Goal: Task Accomplishment & Management: Complete application form

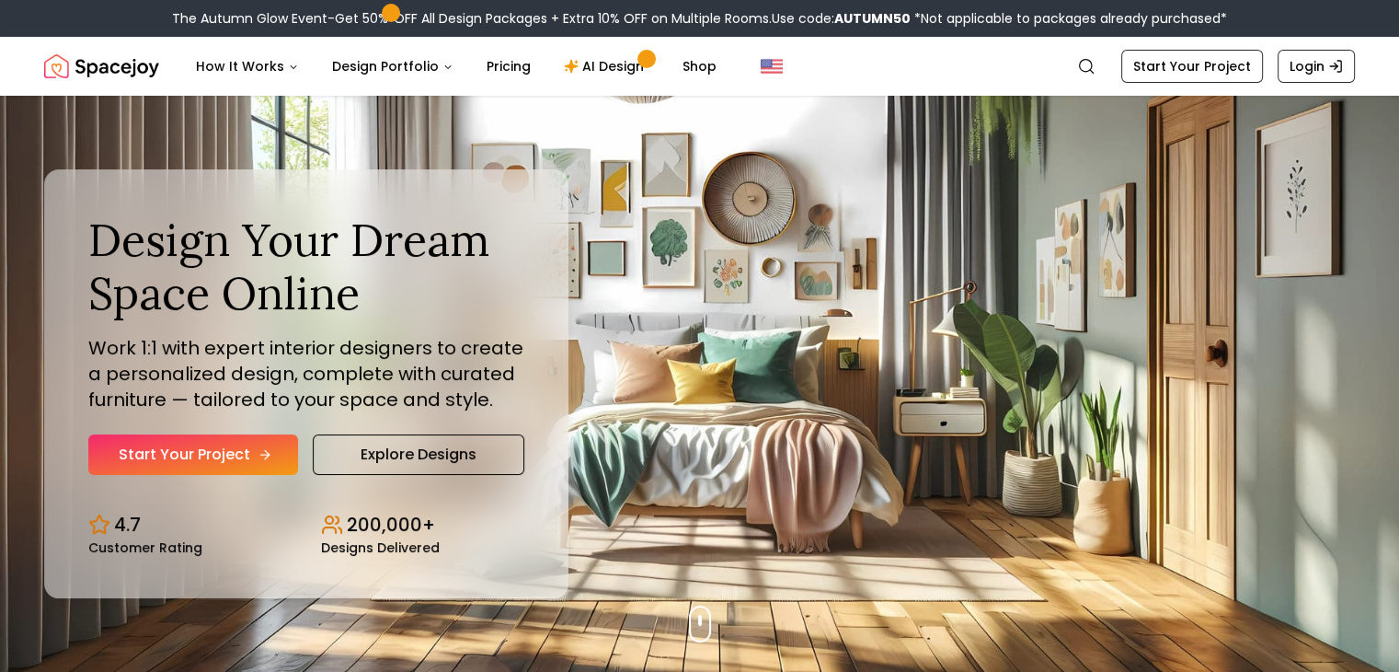
click at [208, 449] on link "Start Your Project" at bounding box center [193, 454] width 210 height 40
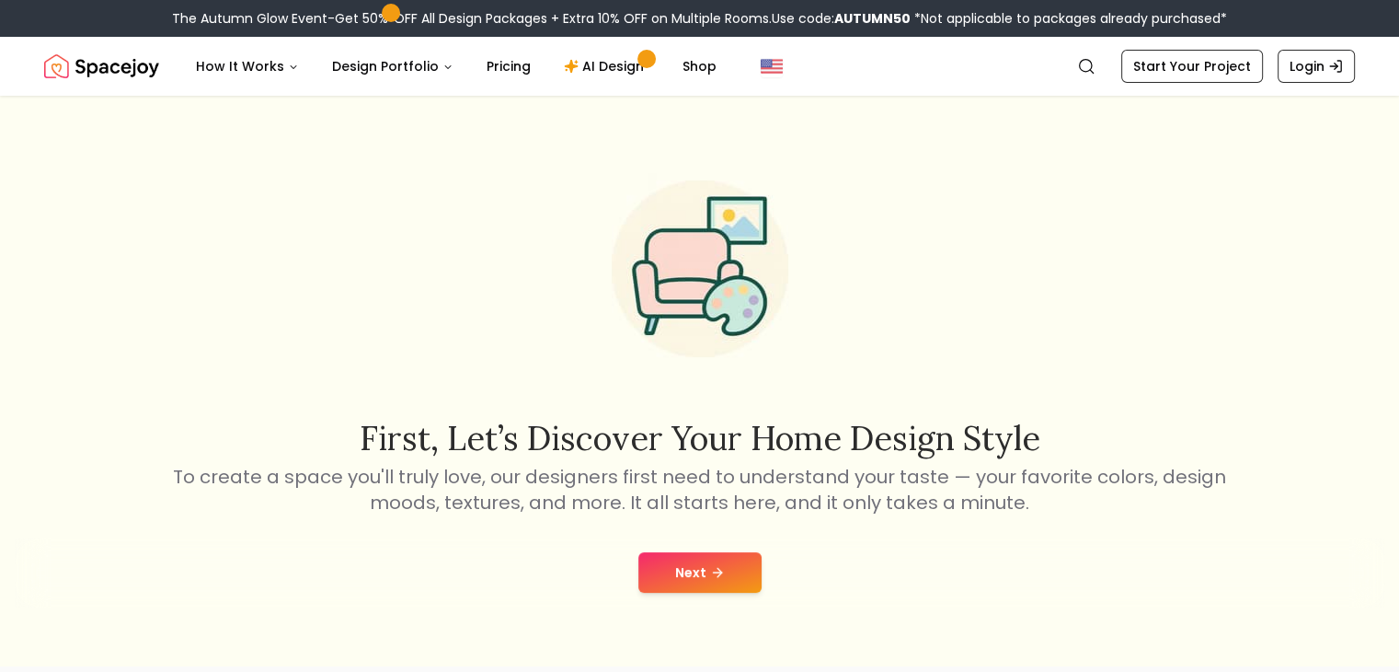
click at [691, 568] on button "Next" at bounding box center [699, 572] width 123 height 40
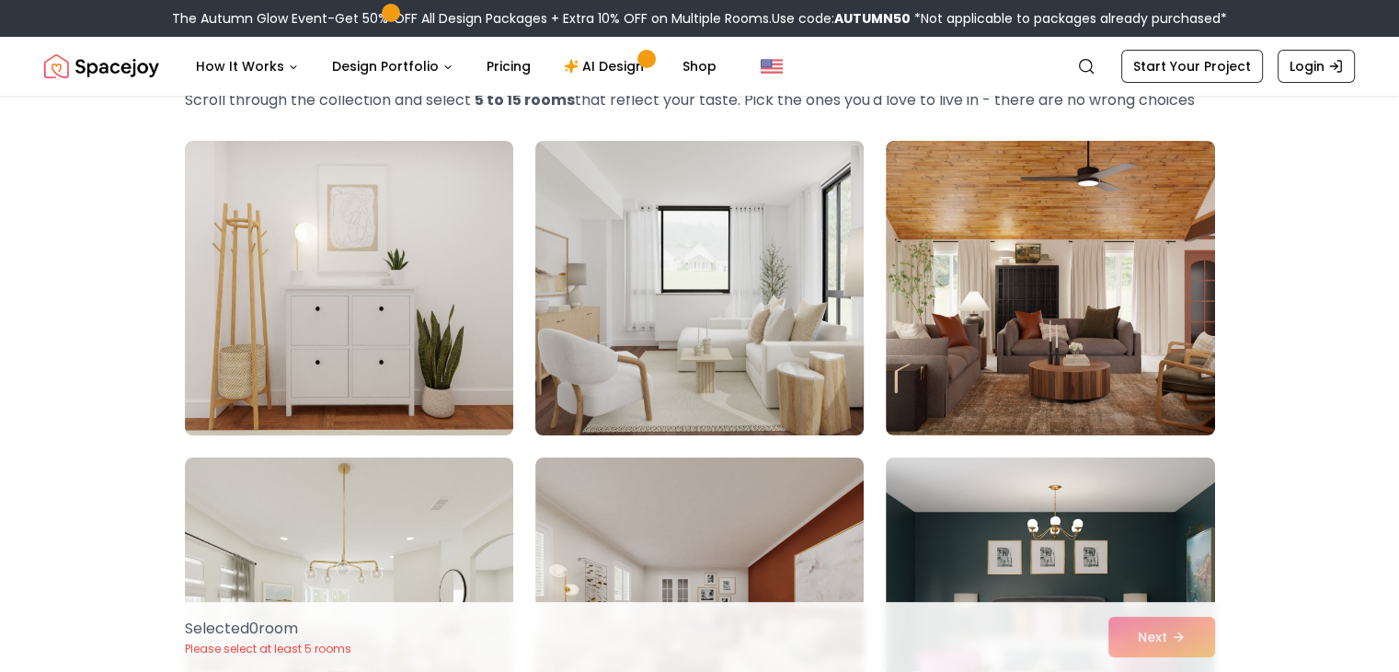
scroll to position [110, 0]
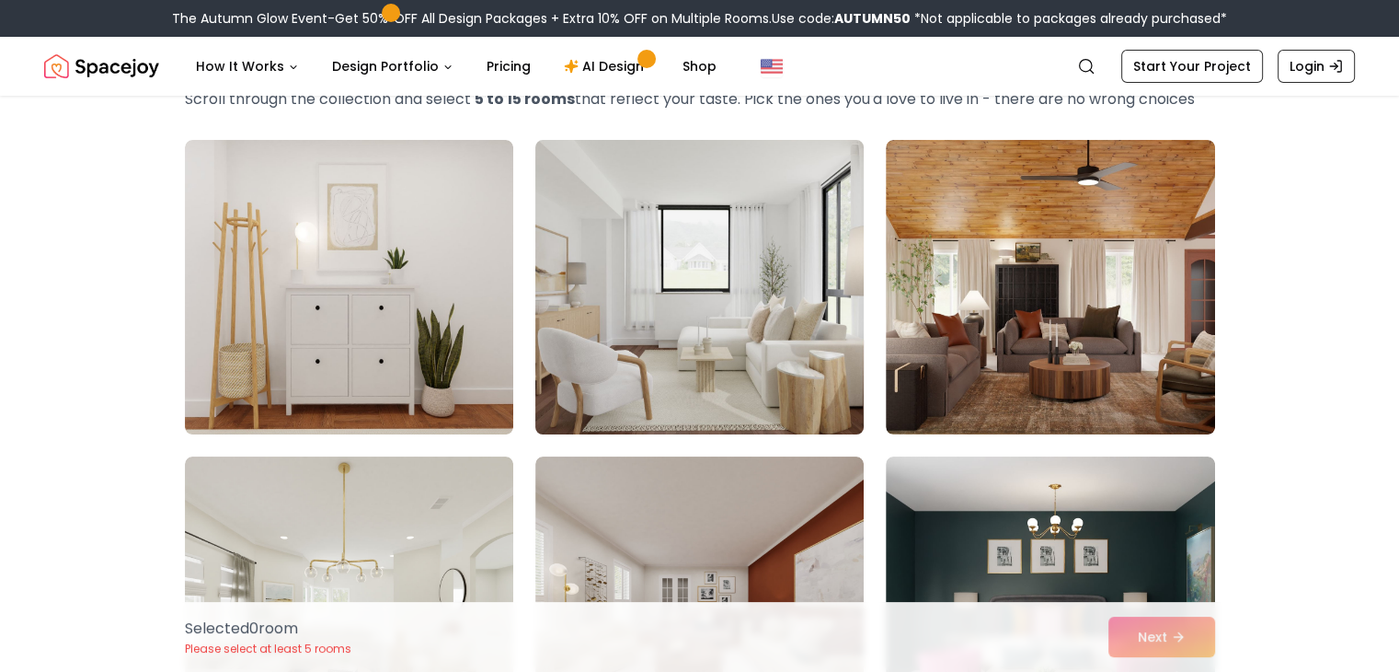
click at [672, 239] on img at bounding box center [699, 286] width 345 height 309
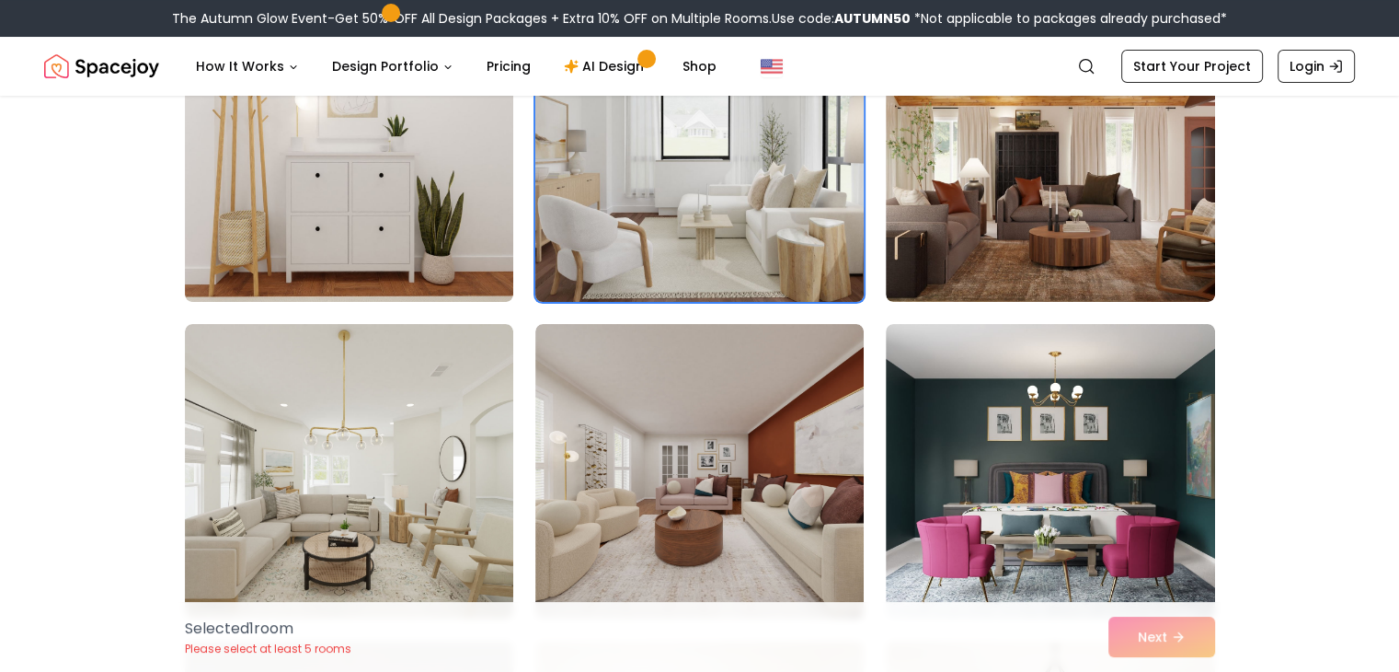
scroll to position [228, 0]
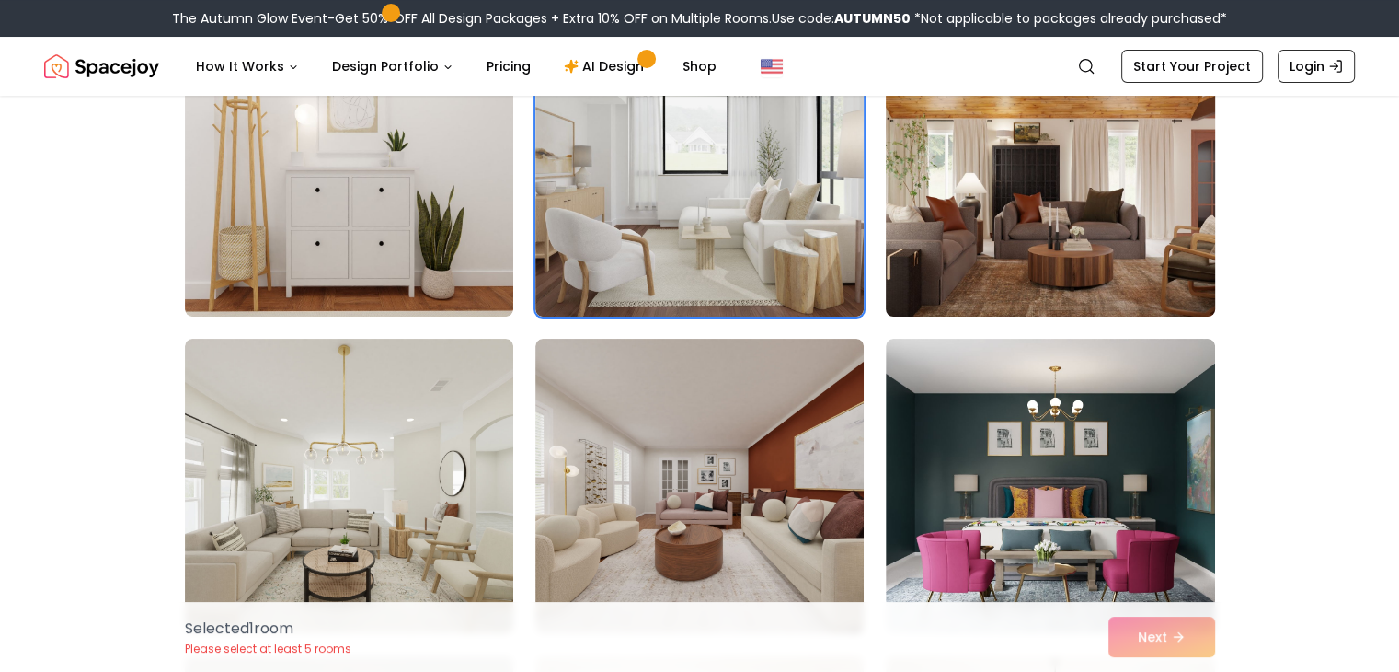
click at [1099, 200] on img at bounding box center [1050, 169] width 345 height 309
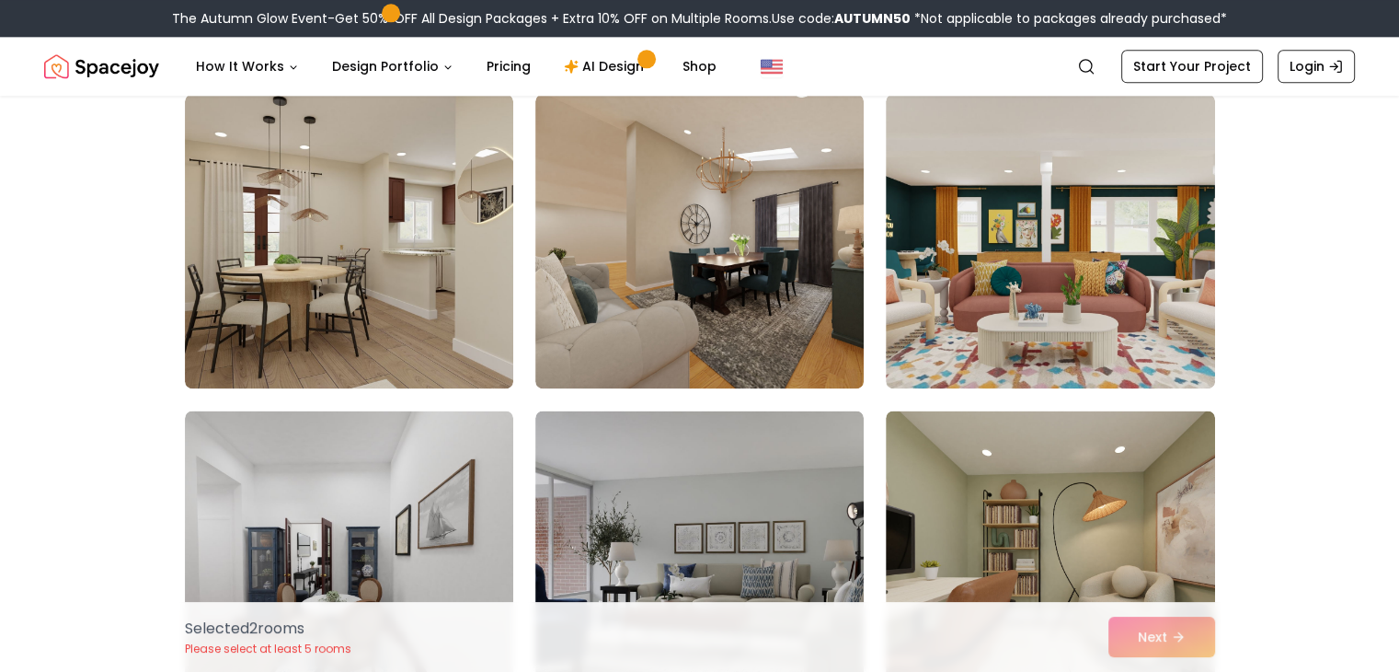
scroll to position [2372, 0]
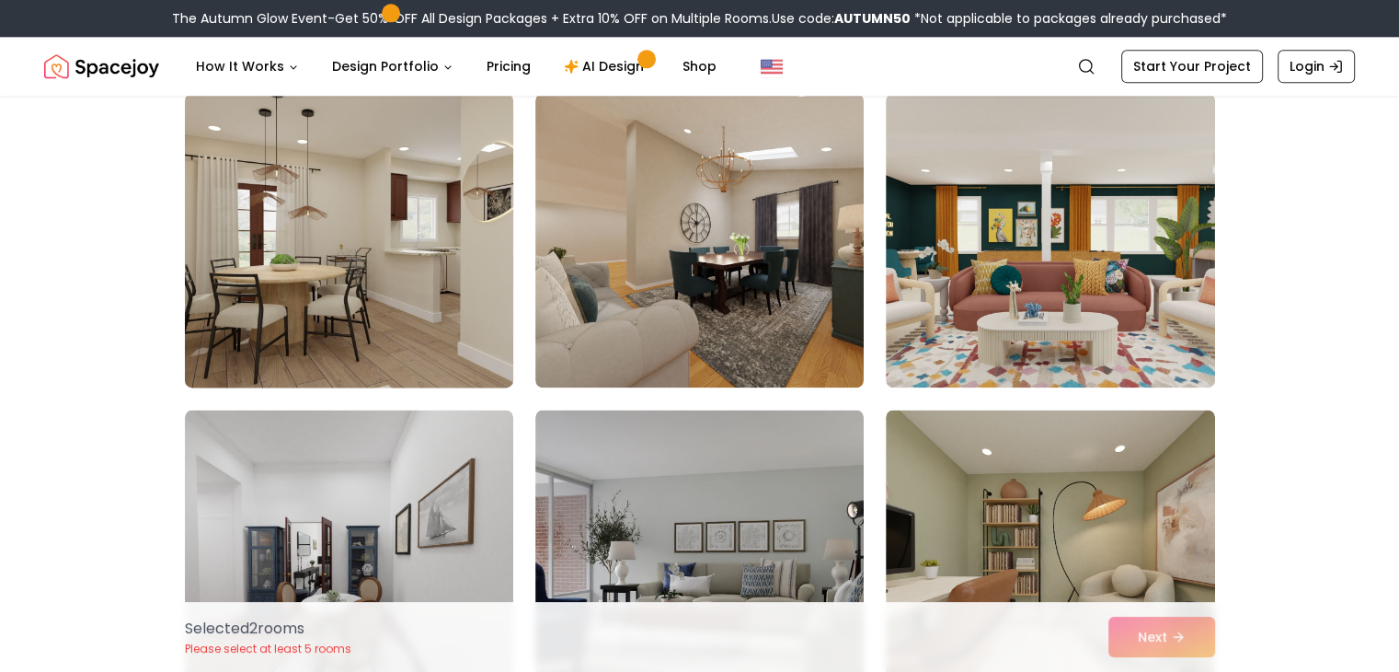
click at [308, 246] on img at bounding box center [349, 240] width 345 height 309
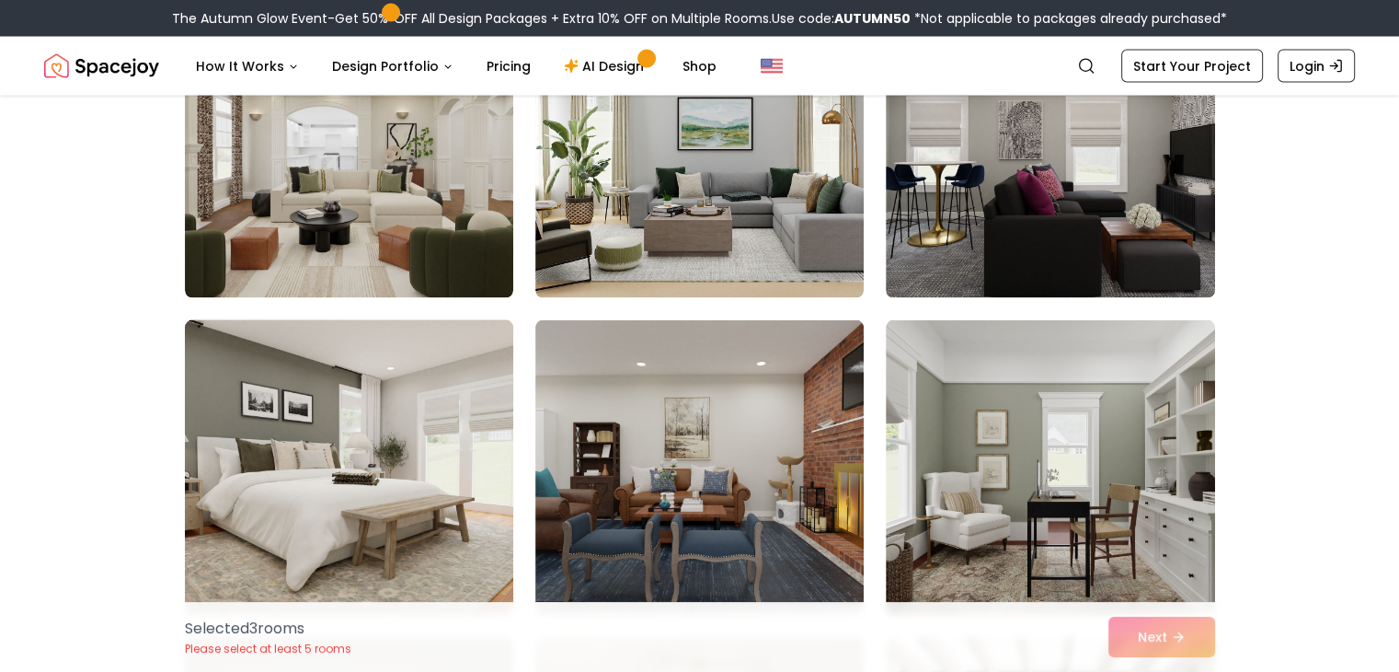
scroll to position [3948, 0]
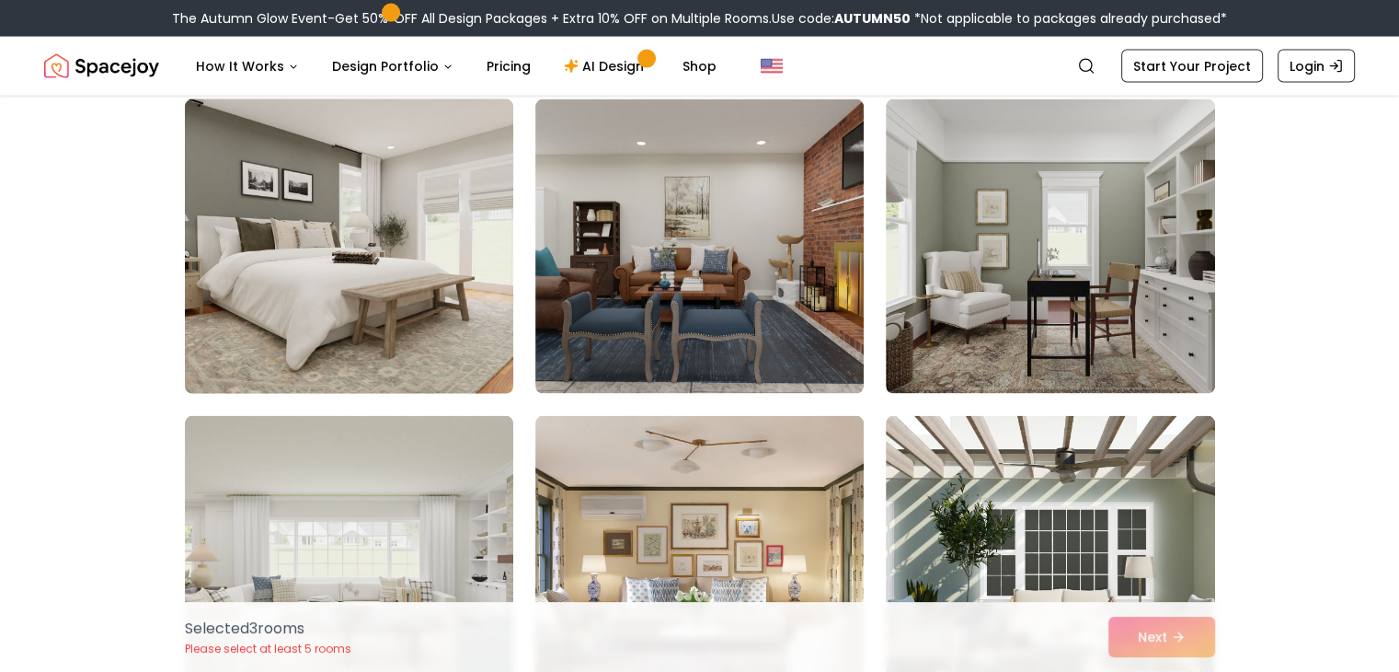
click at [348, 266] on img at bounding box center [349, 246] width 345 height 309
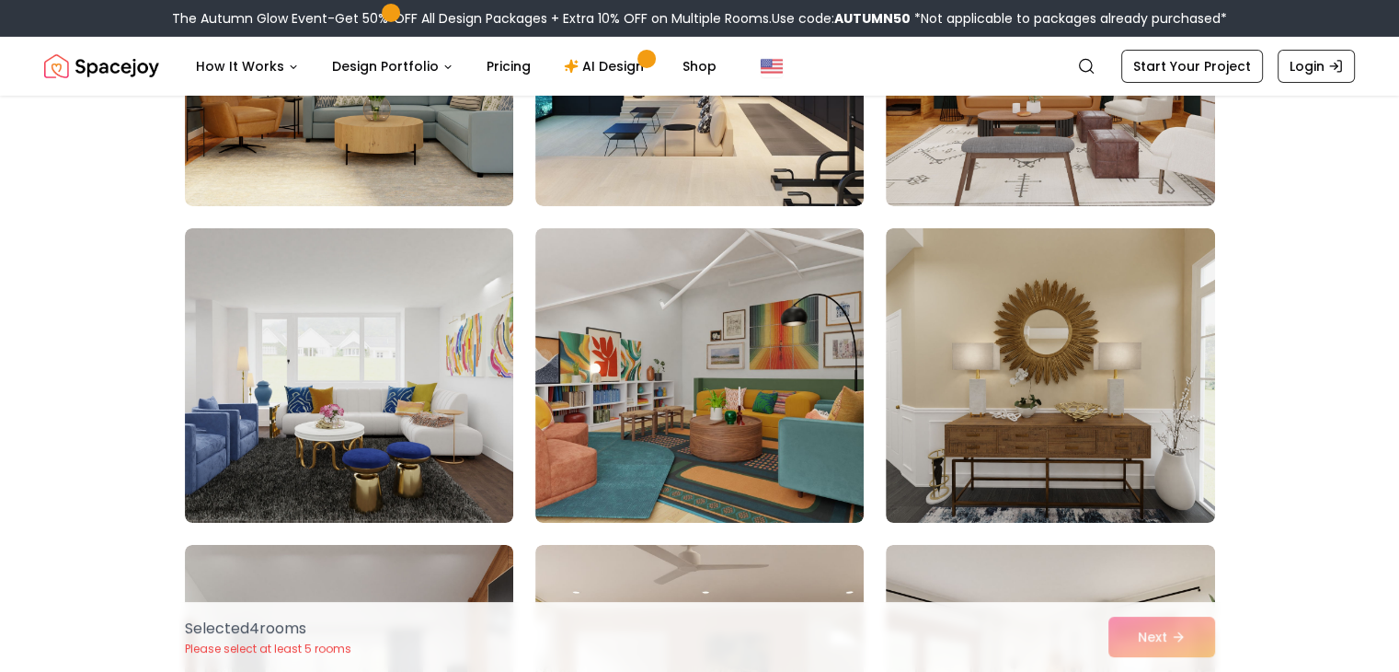
scroll to position [6379, 0]
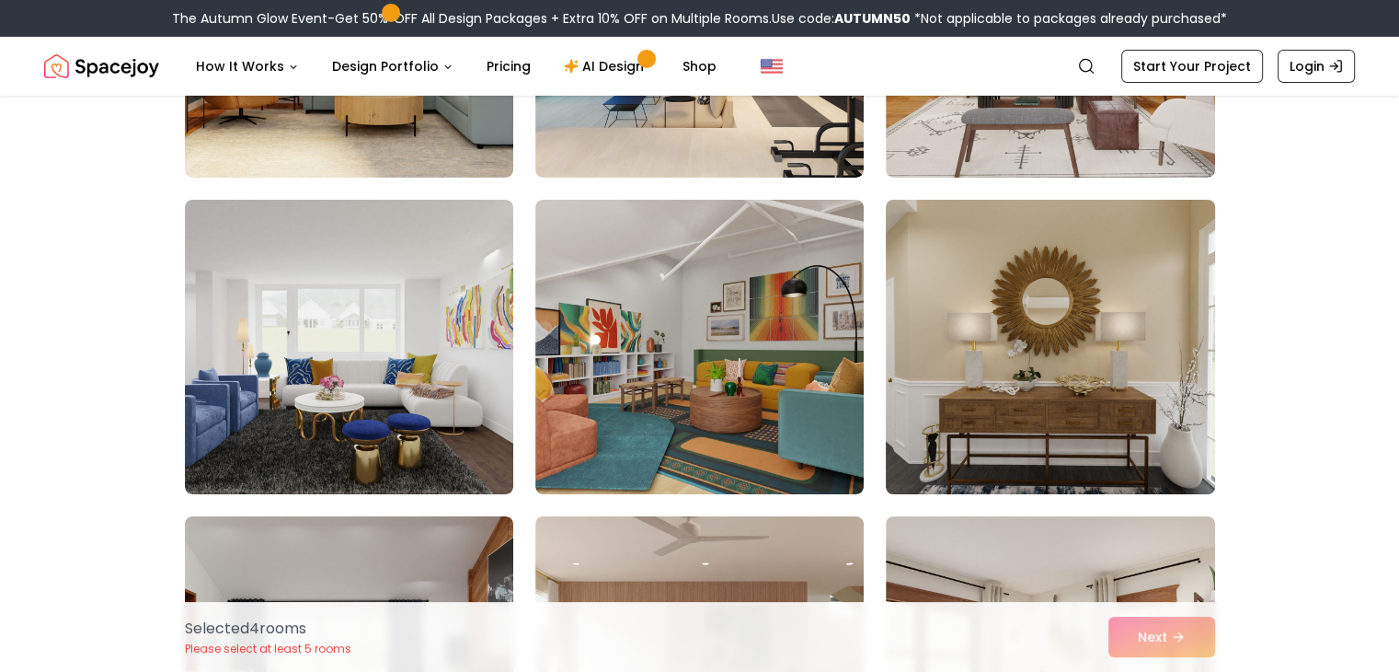
click at [1025, 408] on img at bounding box center [1050, 346] width 345 height 309
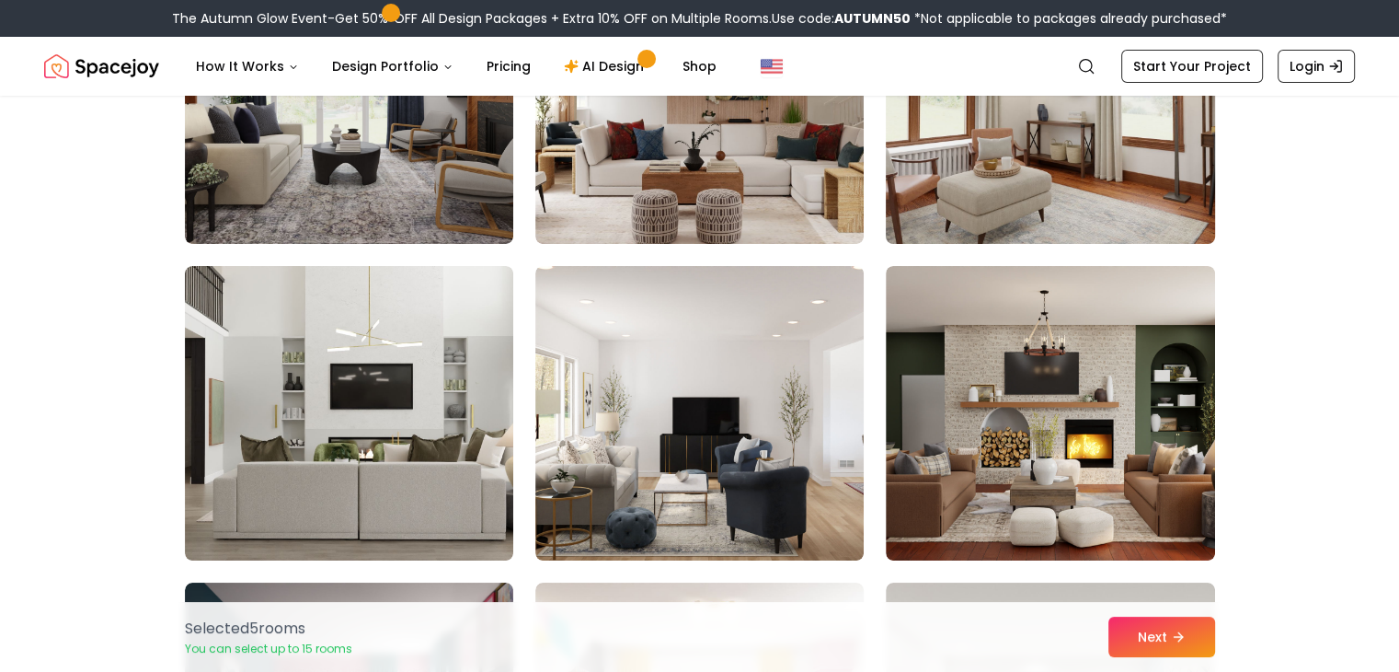
scroll to position [6832, 0]
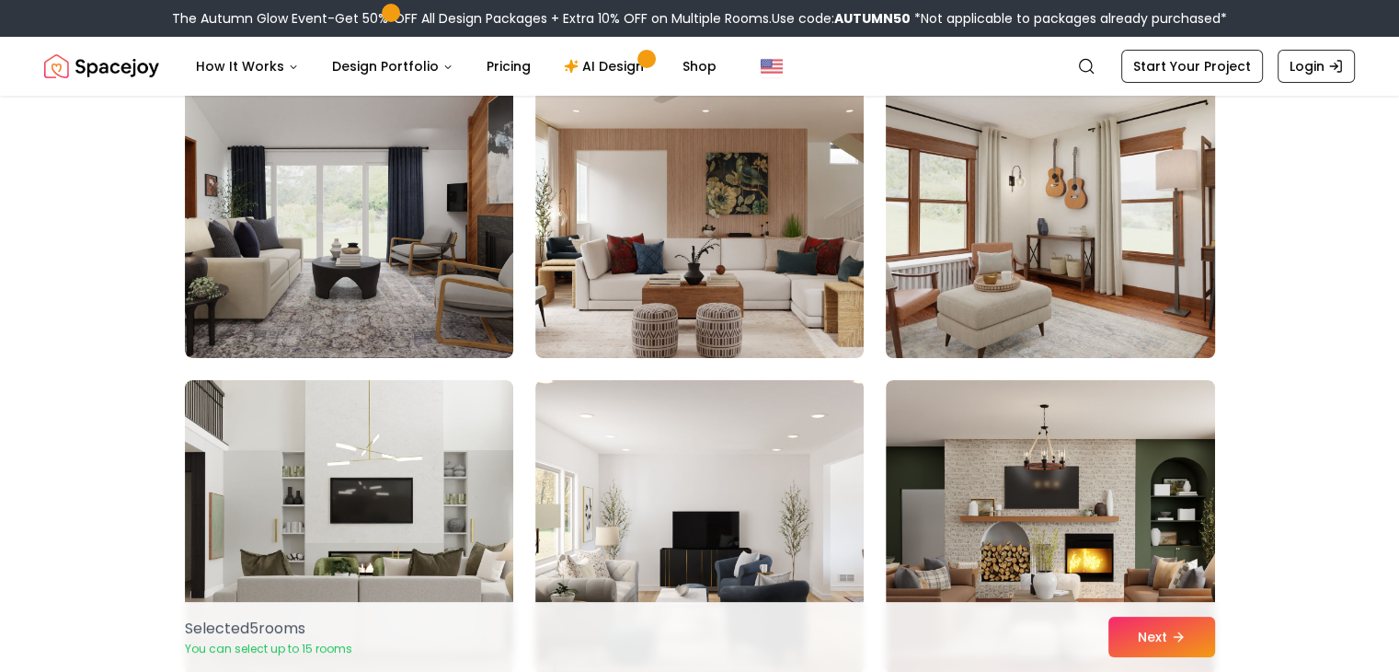
click at [1056, 270] on img at bounding box center [1050, 210] width 345 height 309
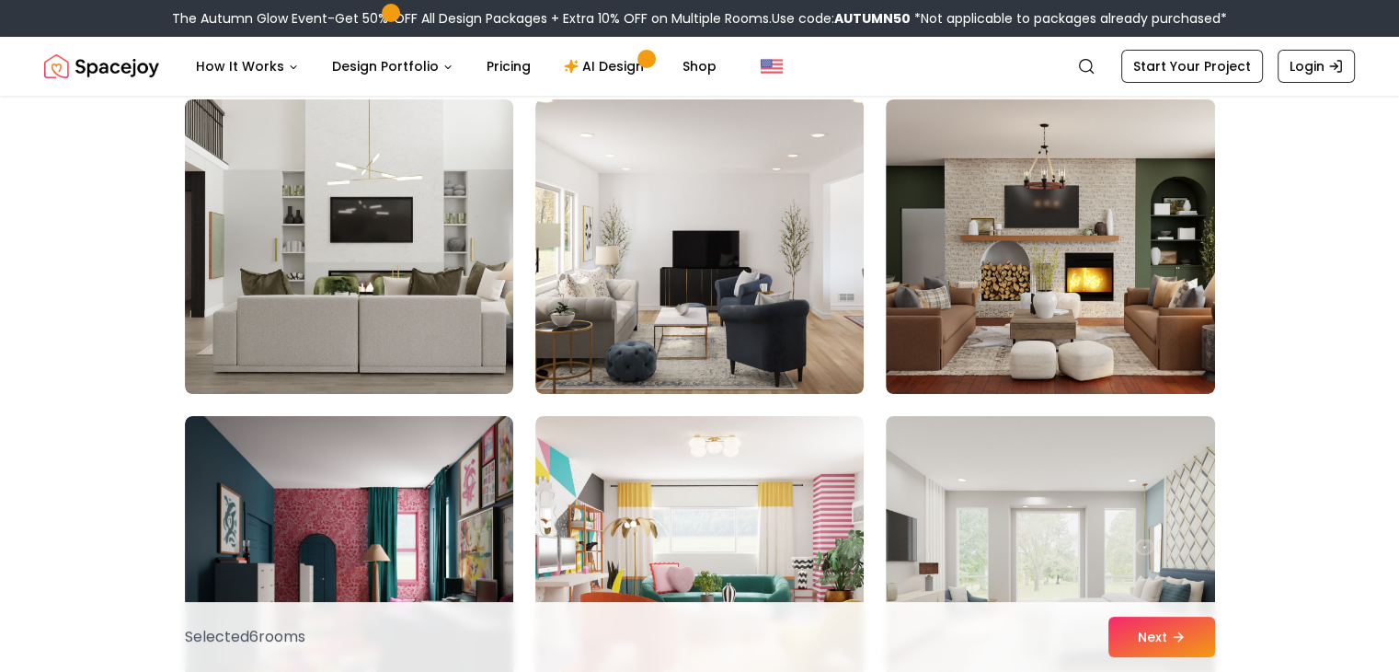
scroll to position [7156, 0]
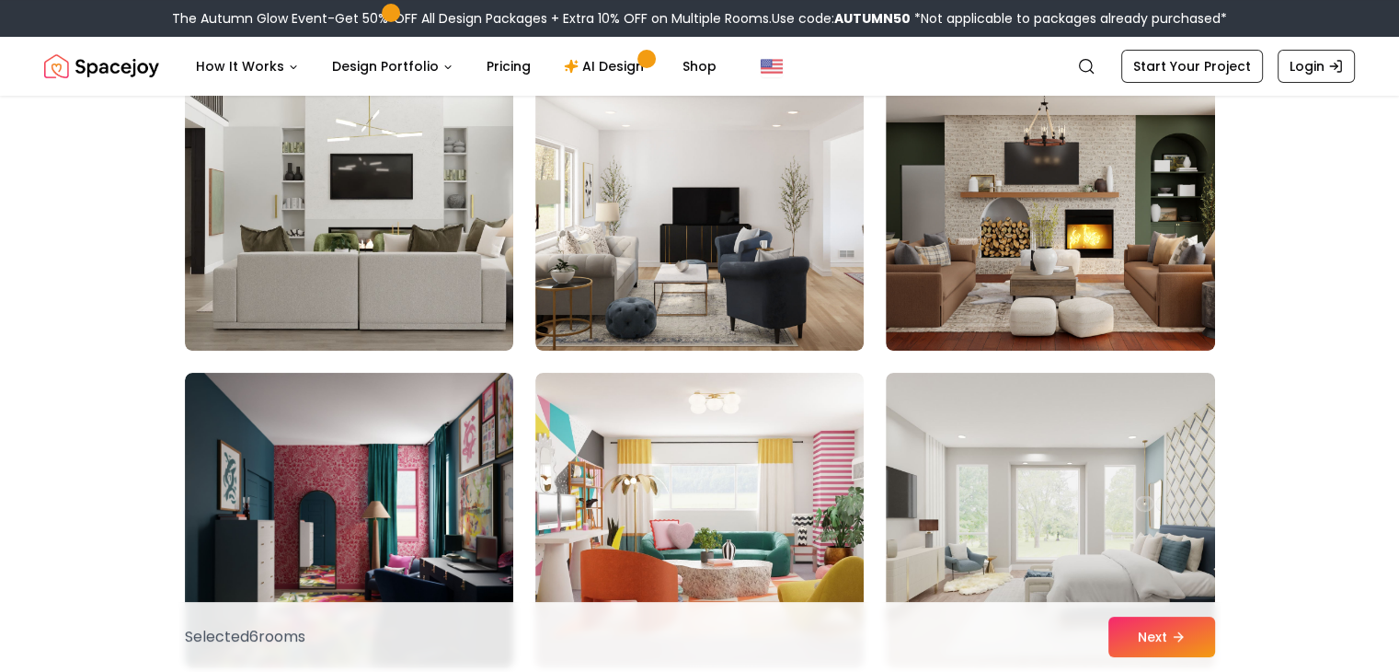
click at [1056, 270] on img at bounding box center [1050, 203] width 328 height 294
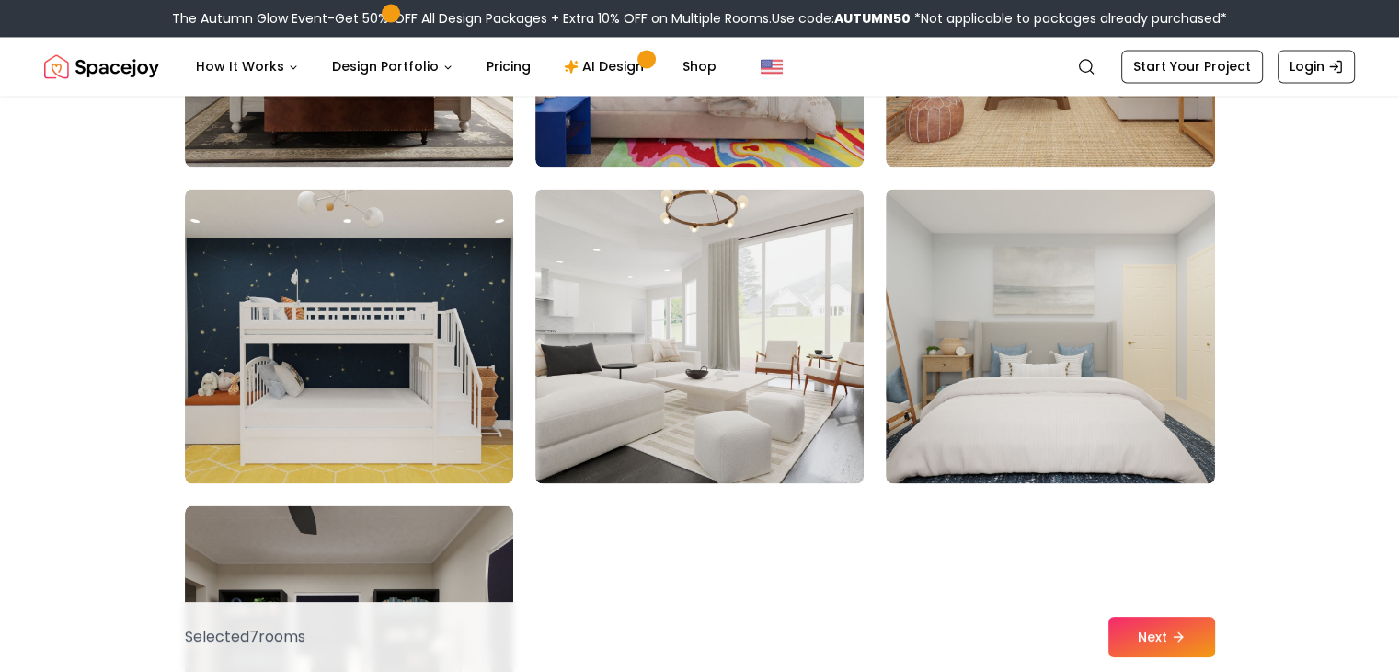
scroll to position [10323, 0]
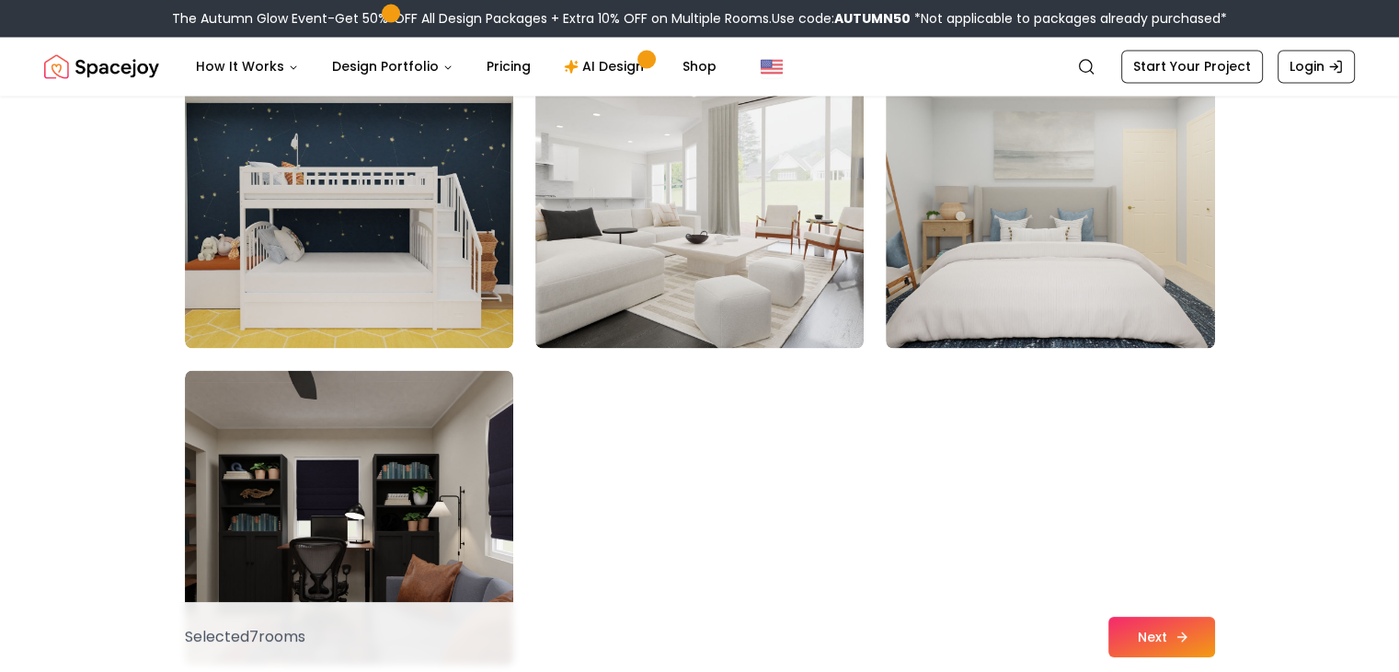
click at [1153, 637] on button "Next" at bounding box center [1161, 636] width 107 height 40
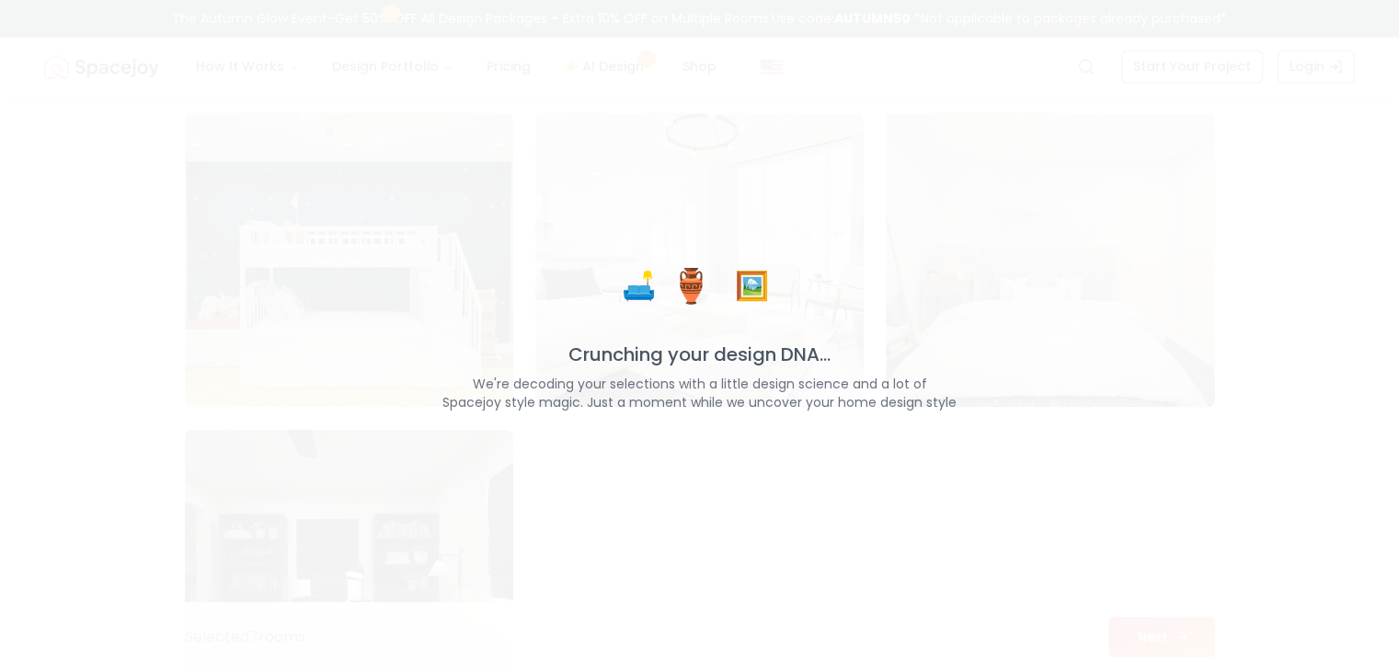
scroll to position [10382, 0]
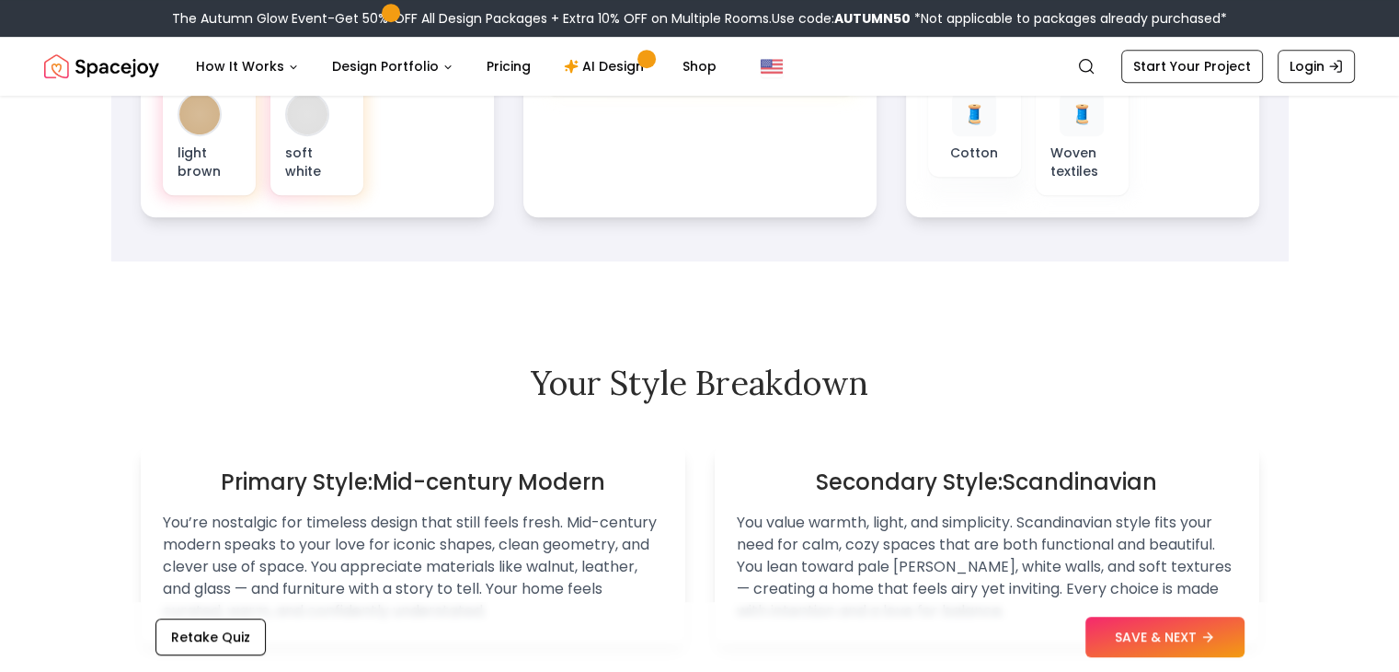
scroll to position [942, 0]
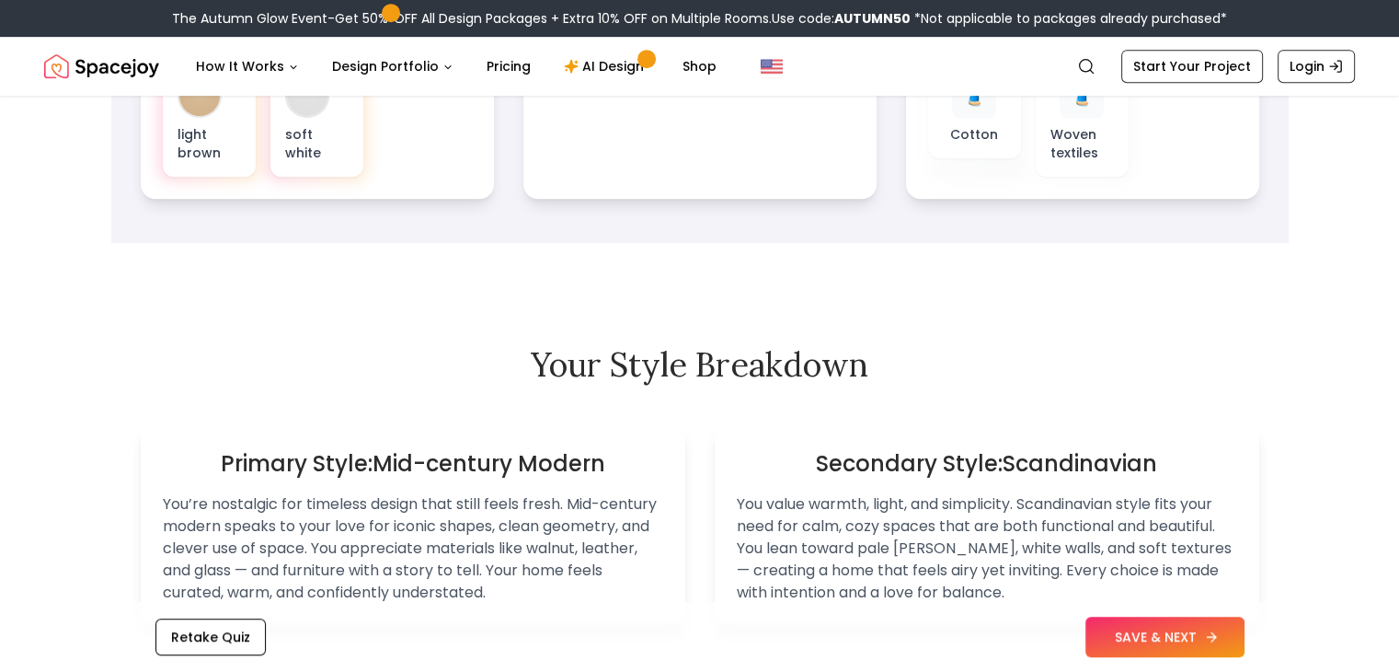
click at [1189, 649] on button "SAVE & NEXT" at bounding box center [1164, 636] width 159 height 40
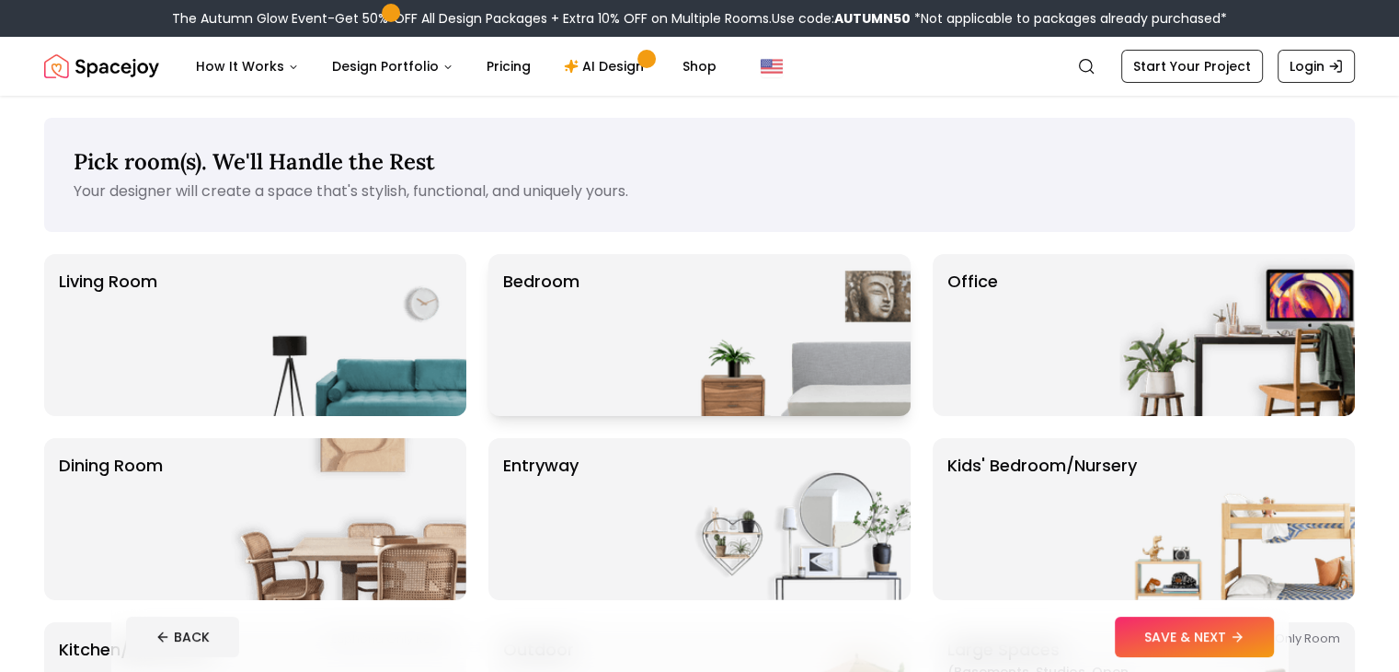
click at [797, 362] on img at bounding box center [792, 335] width 235 height 162
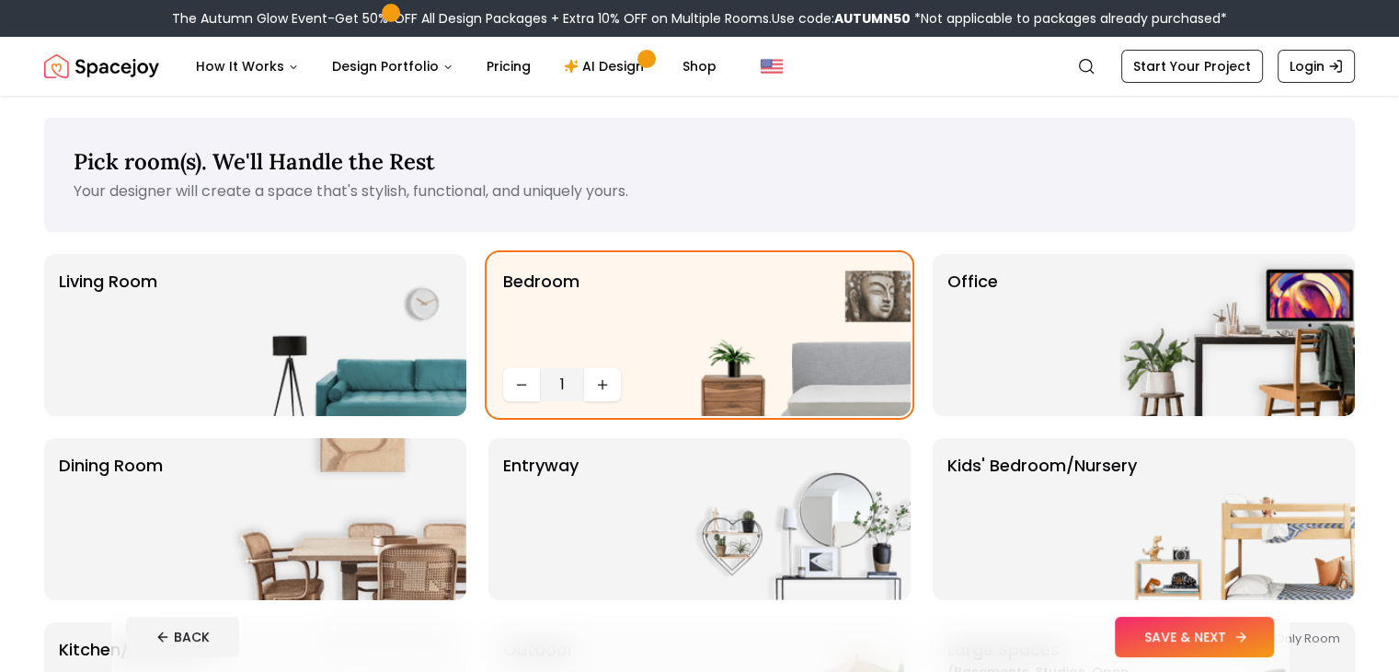
click at [1240, 642] on button "SAVE & NEXT" at bounding box center [1194, 636] width 159 height 40
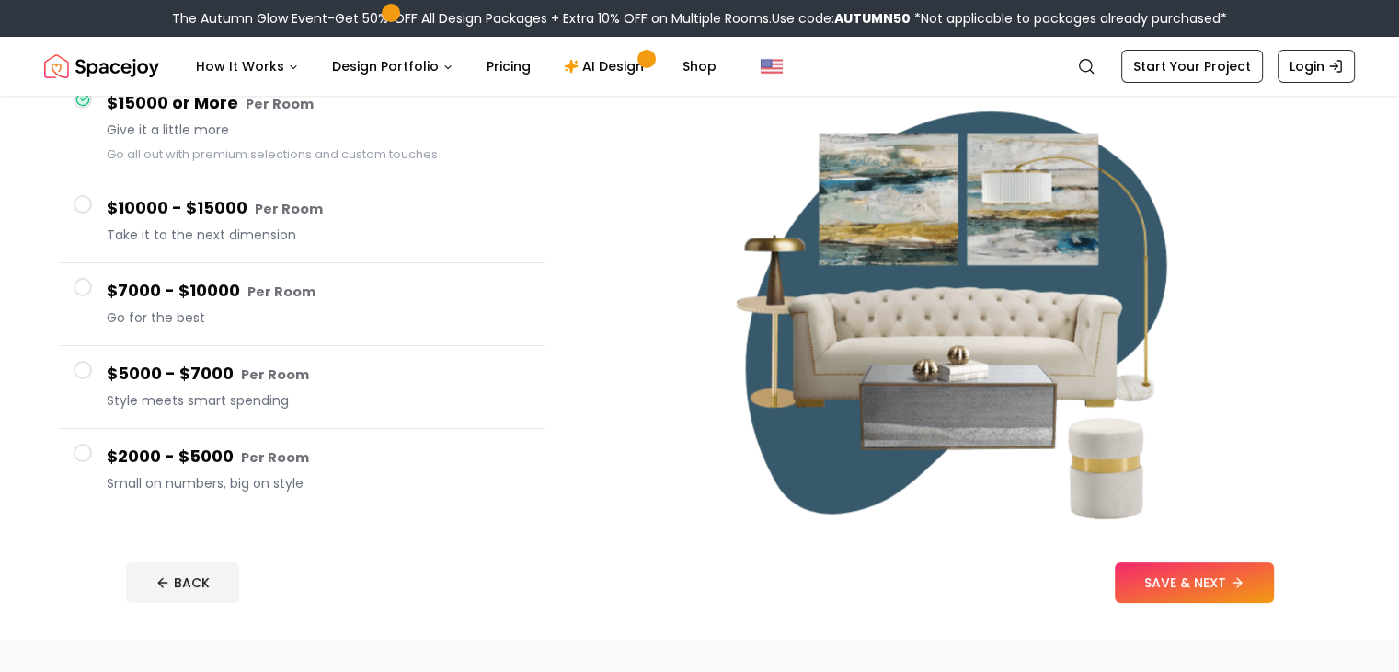
scroll to position [194, 0]
click at [253, 323] on span "Go for the best" at bounding box center [318, 316] width 423 height 18
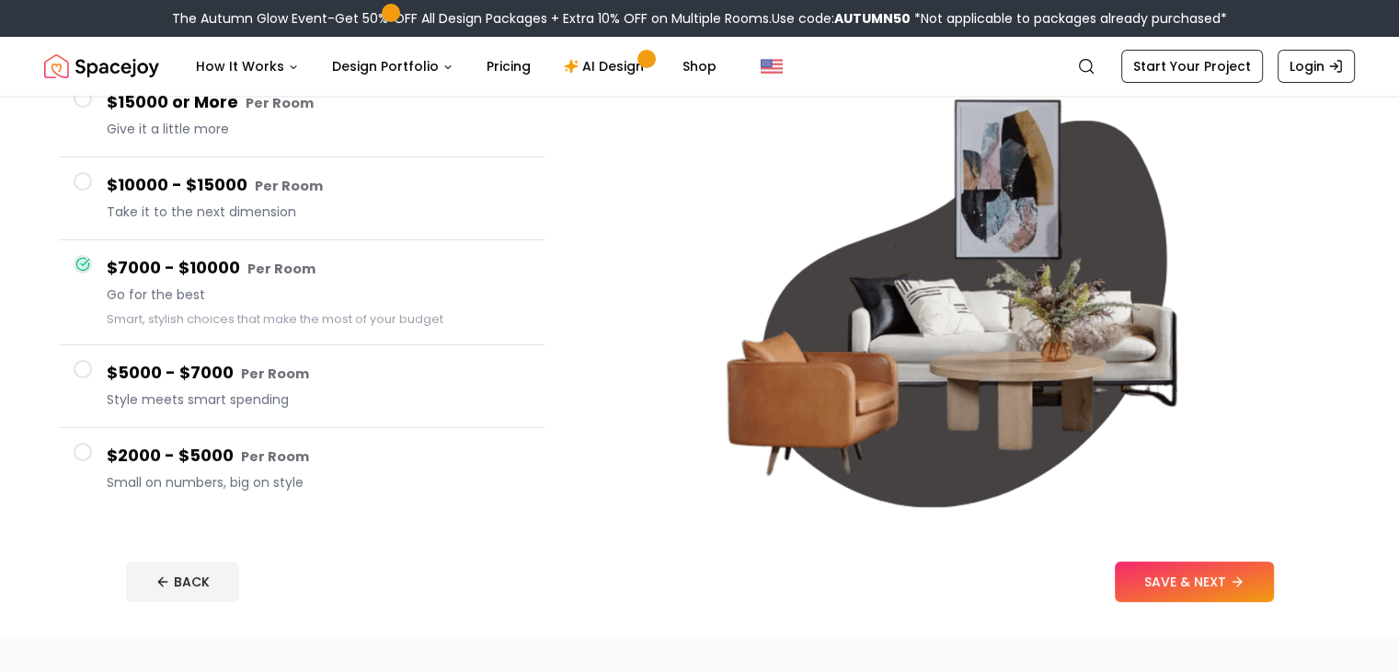
click at [272, 380] on small "Per Room" at bounding box center [275, 373] width 68 height 18
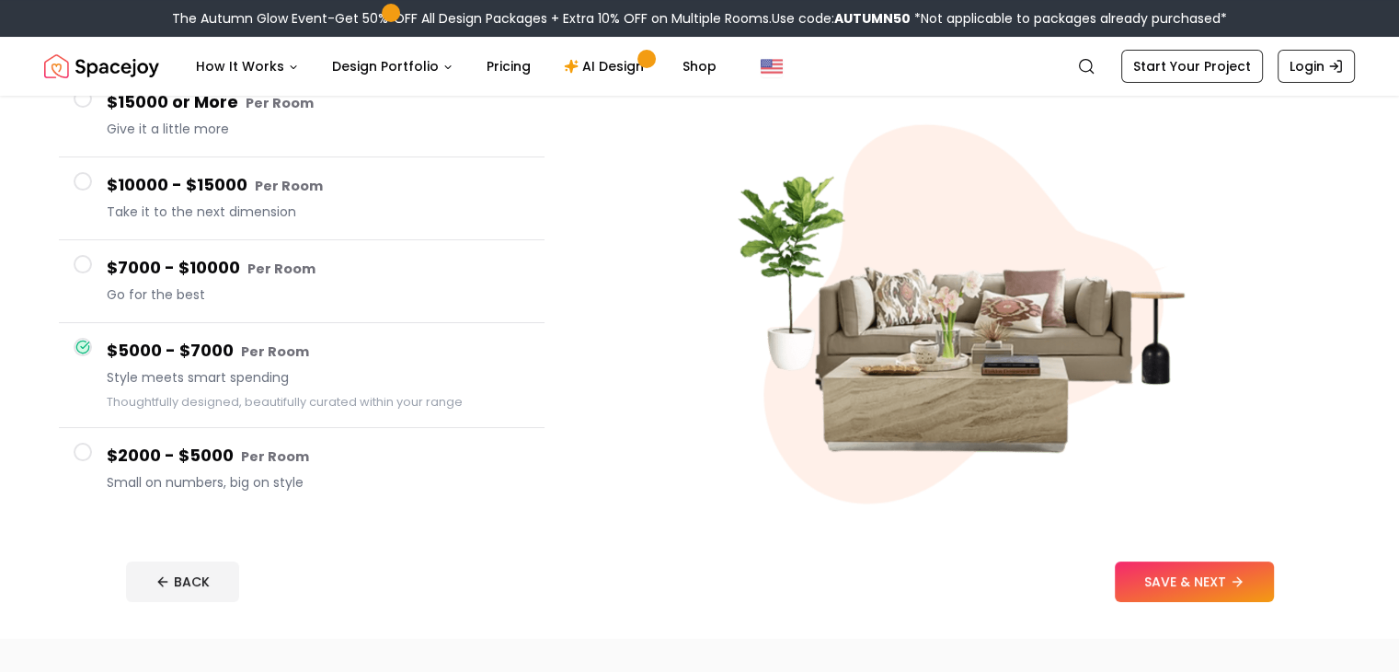
scroll to position [132, 0]
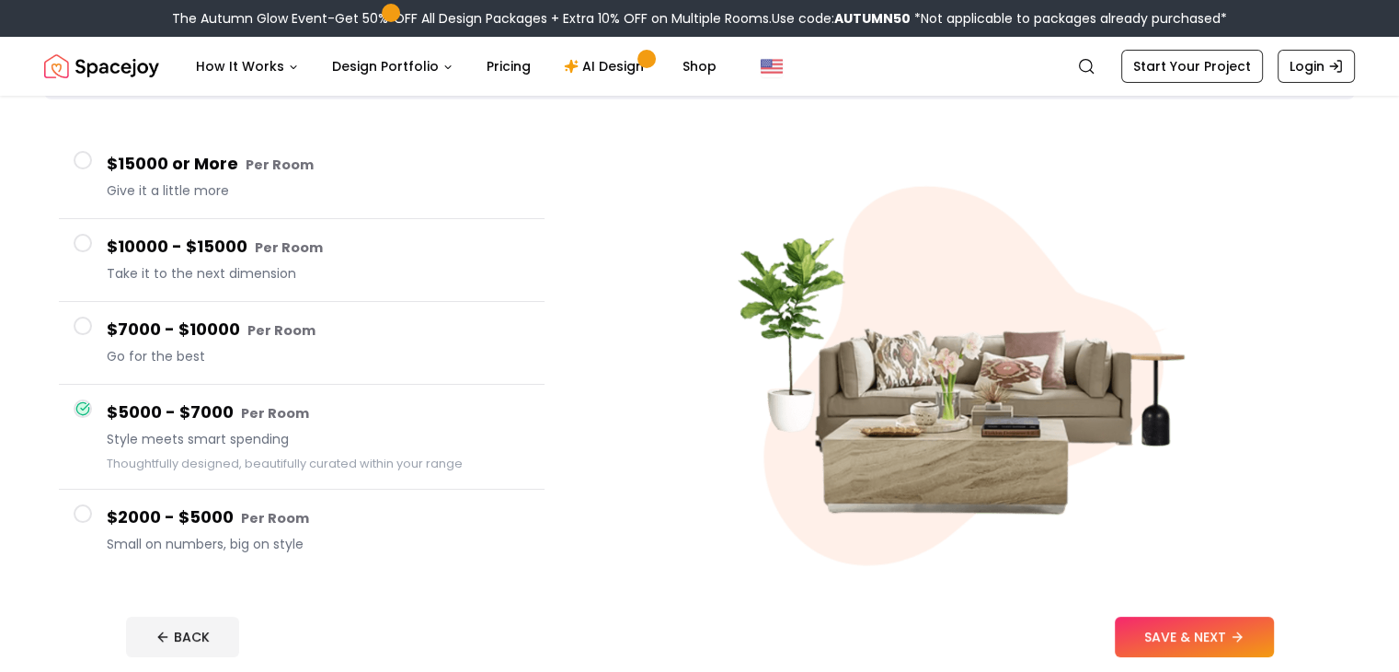
click at [254, 268] on span "Take it to the next dimension" at bounding box center [318, 273] width 423 height 18
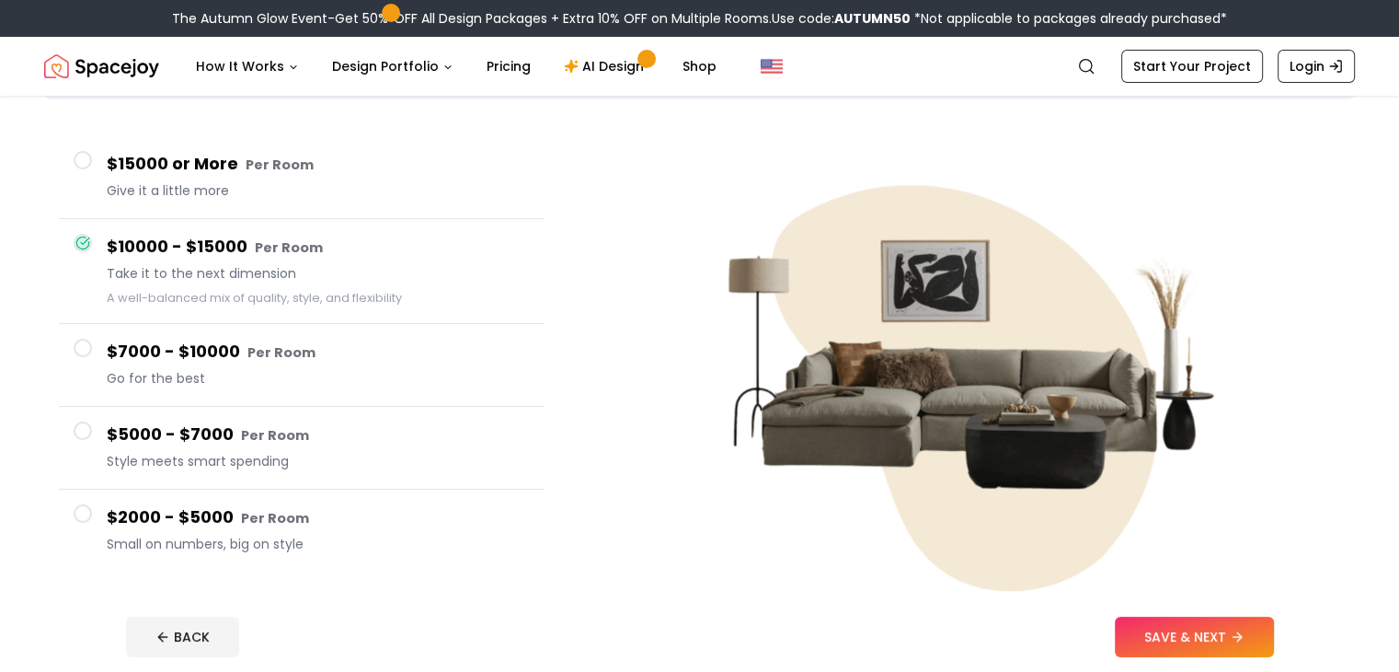
click at [279, 374] on span "Go for the best" at bounding box center [318, 378] width 423 height 18
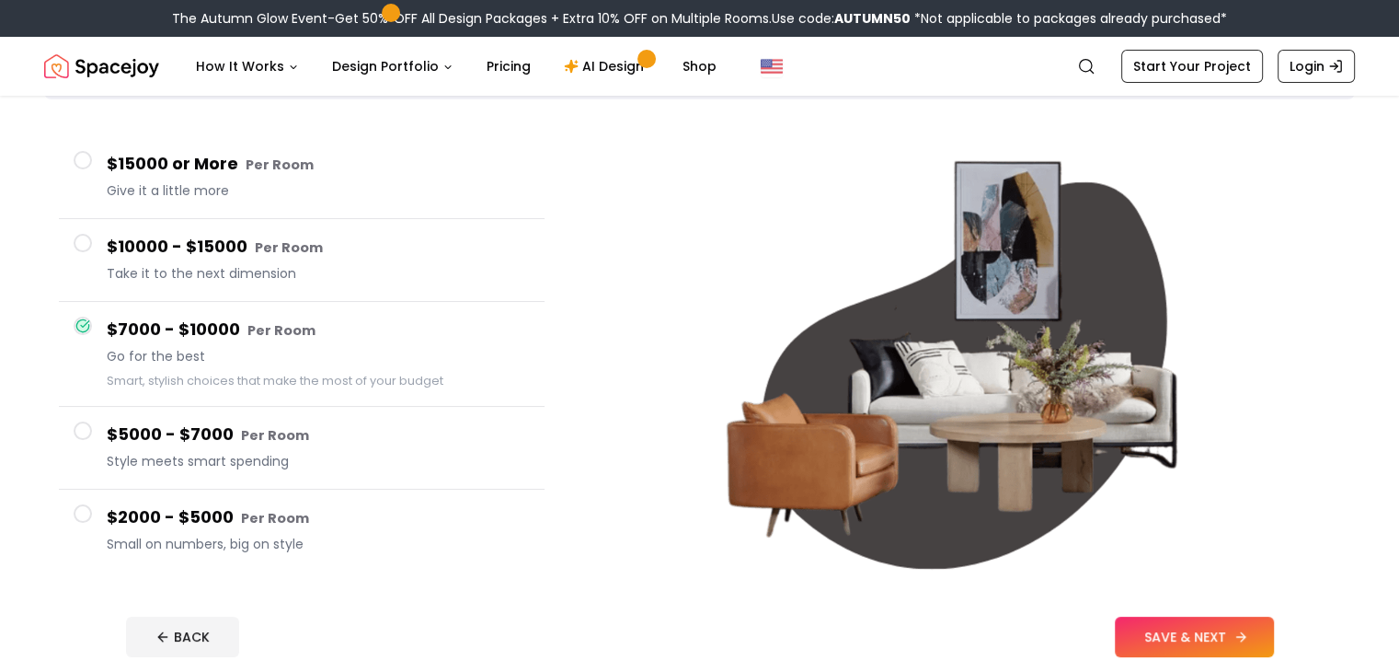
click at [1274, 633] on button "SAVE & NEXT" at bounding box center [1194, 636] width 159 height 40
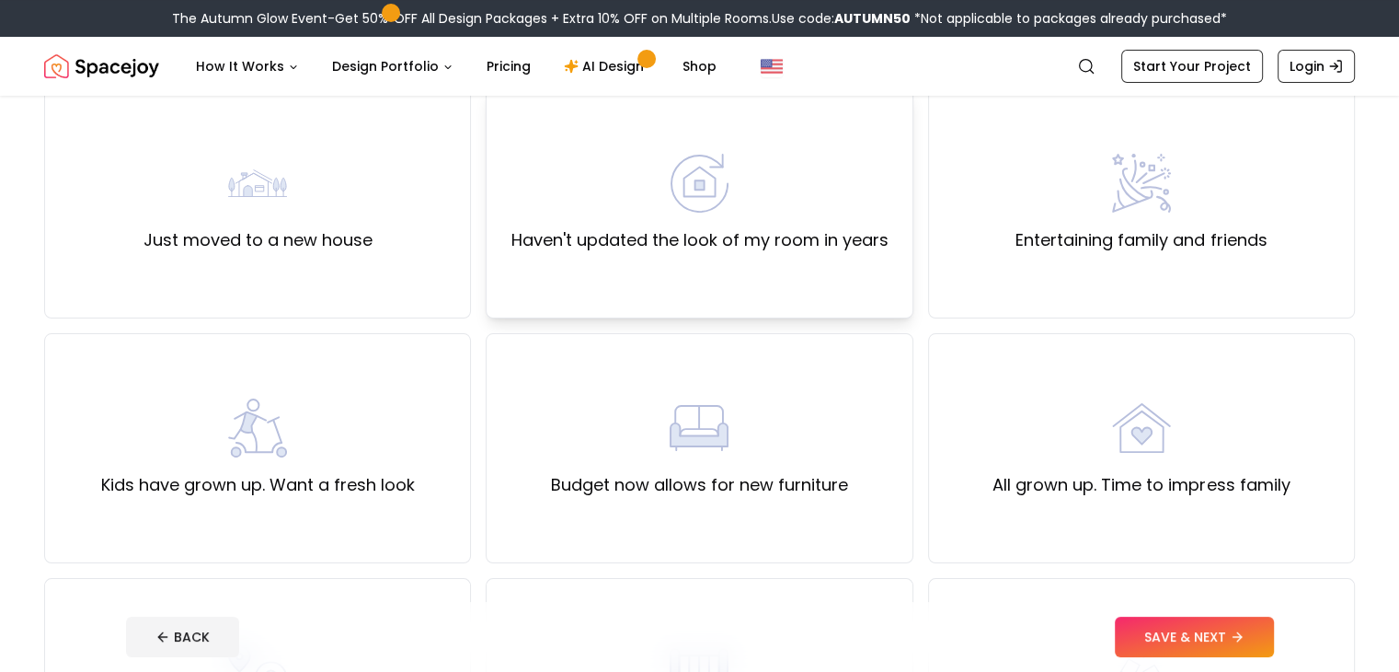
scroll to position [166, 0]
click at [305, 200] on div "Just moved to a new house" at bounding box center [257, 203] width 229 height 99
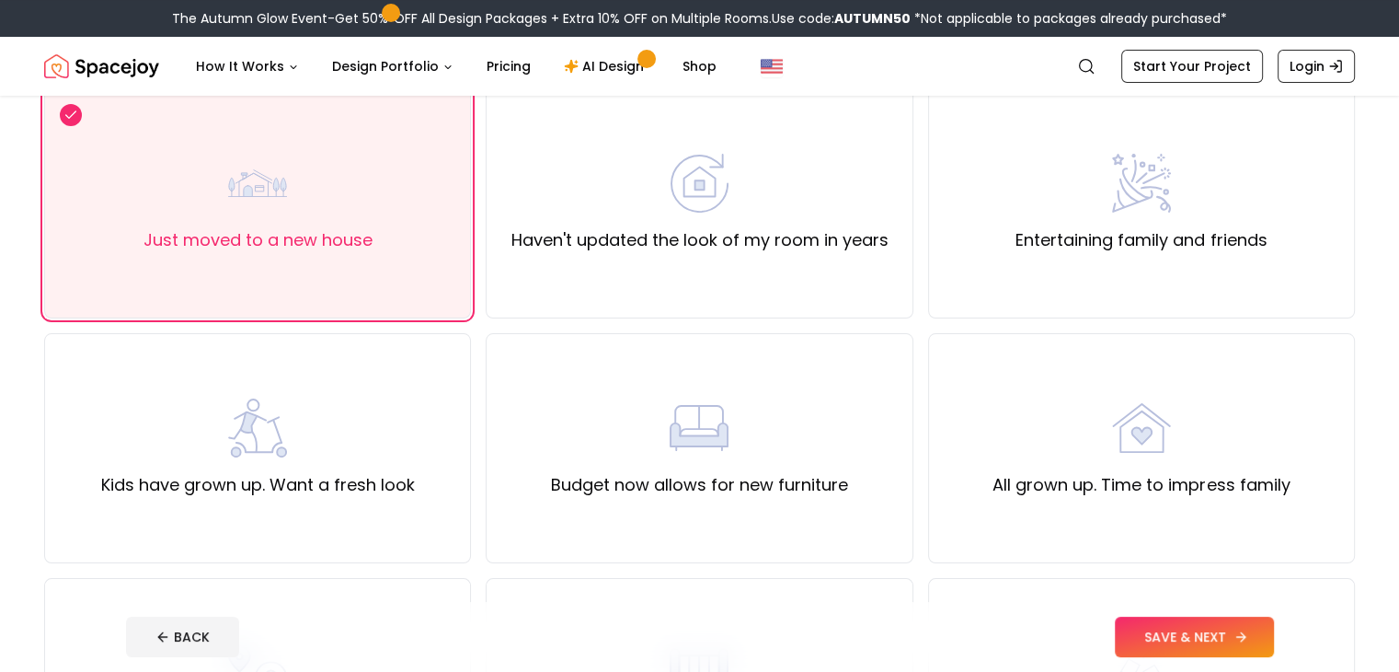
click at [1249, 639] on button "SAVE & NEXT" at bounding box center [1194, 636] width 159 height 40
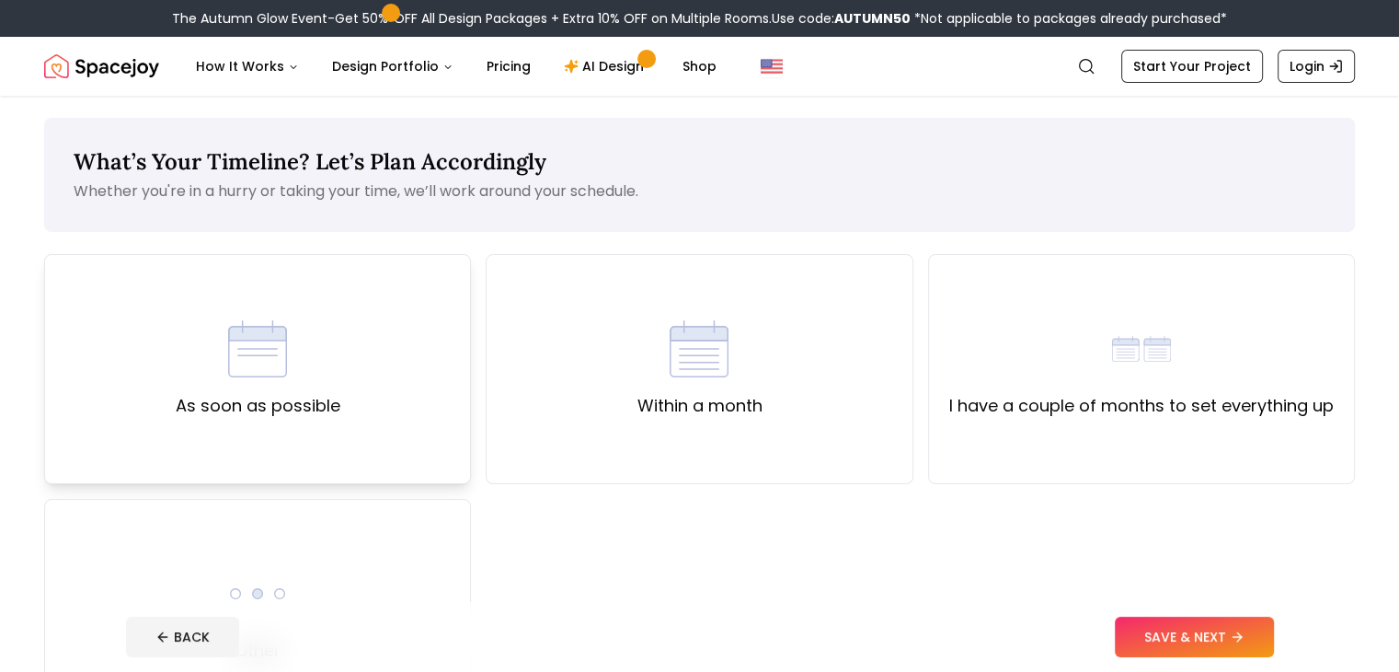
click at [380, 380] on div "As soon as possible" at bounding box center [257, 369] width 427 height 230
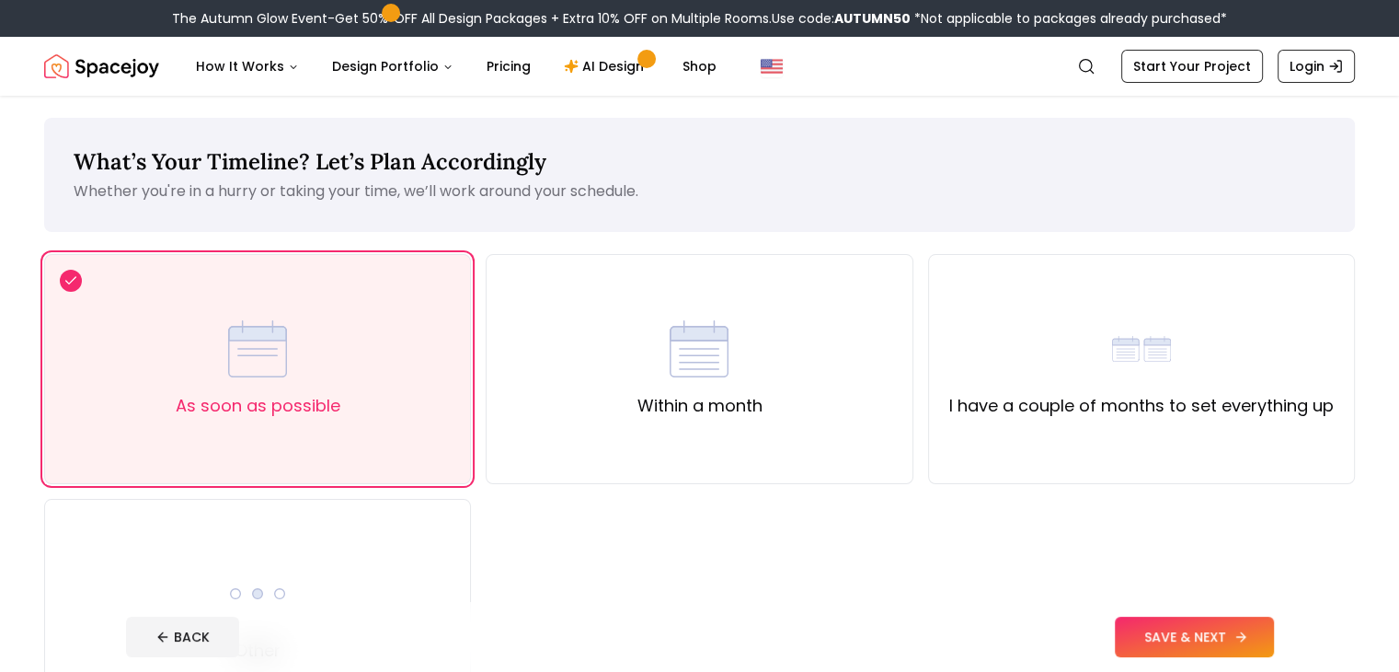
click at [1274, 627] on button "SAVE & NEXT" at bounding box center [1194, 636] width 159 height 40
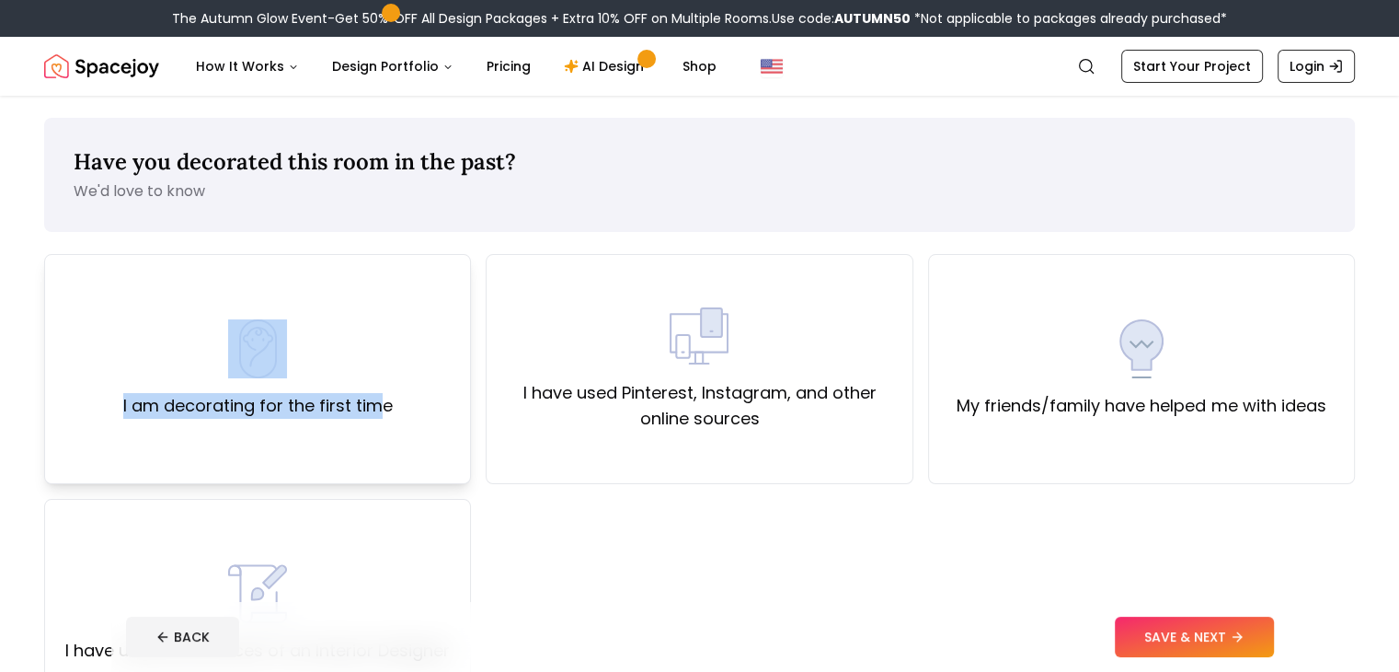
drag, startPoint x: 382, startPoint y: 400, endPoint x: 315, endPoint y: 339, distance: 91.1
click at [315, 339] on div "I am decorating for the first time" at bounding box center [258, 368] width 270 height 99
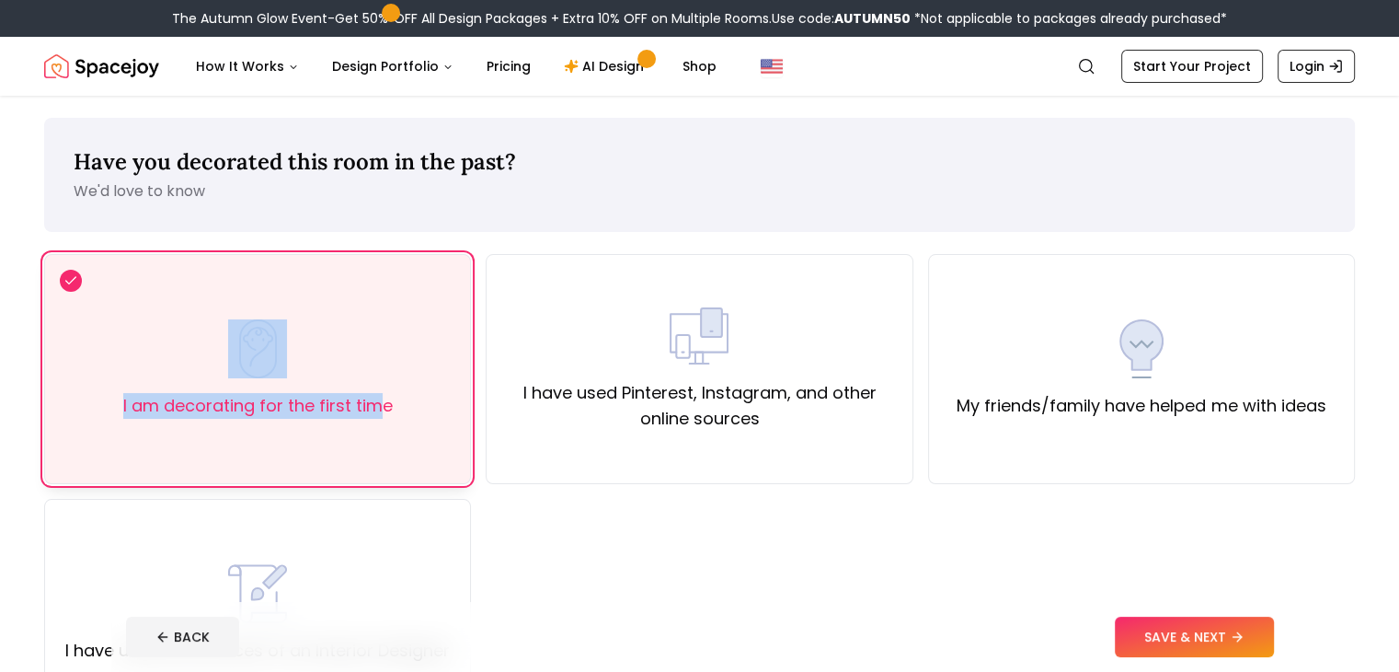
click at [315, 339] on div "I am decorating for the first time" at bounding box center [258, 368] width 270 height 99
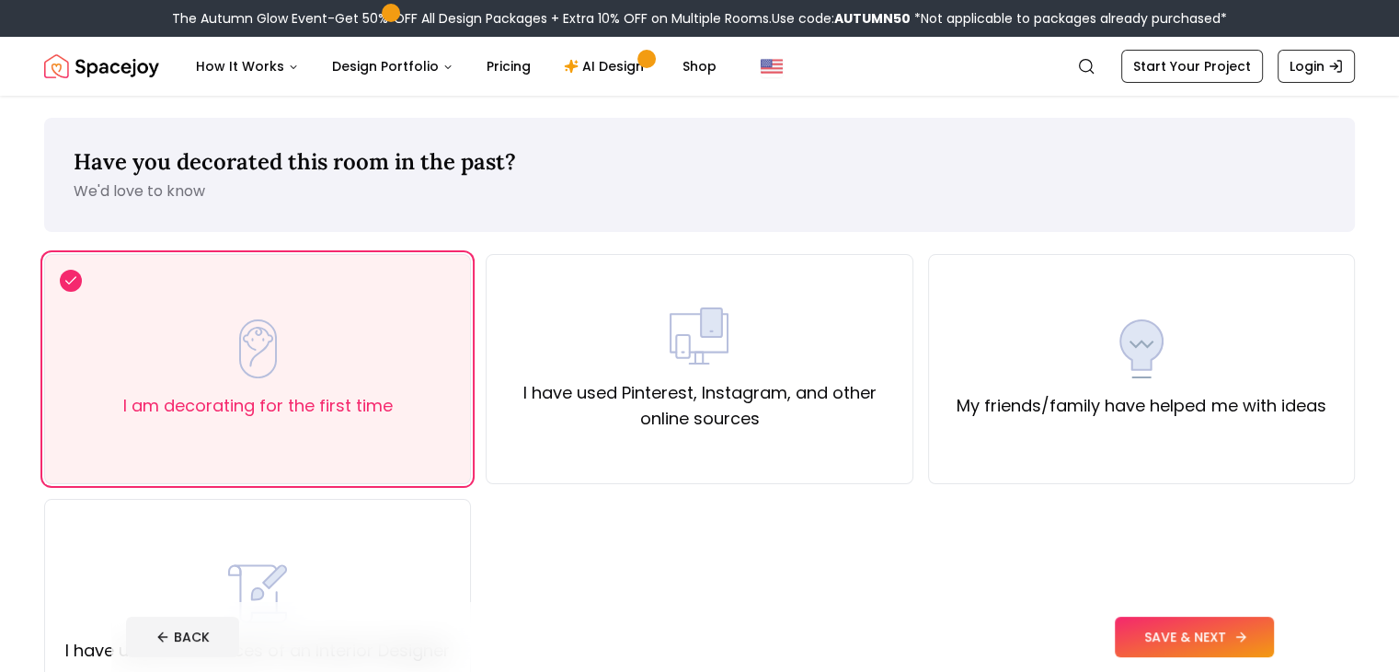
click at [1274, 630] on button "SAVE & NEXT" at bounding box center [1194, 636] width 159 height 40
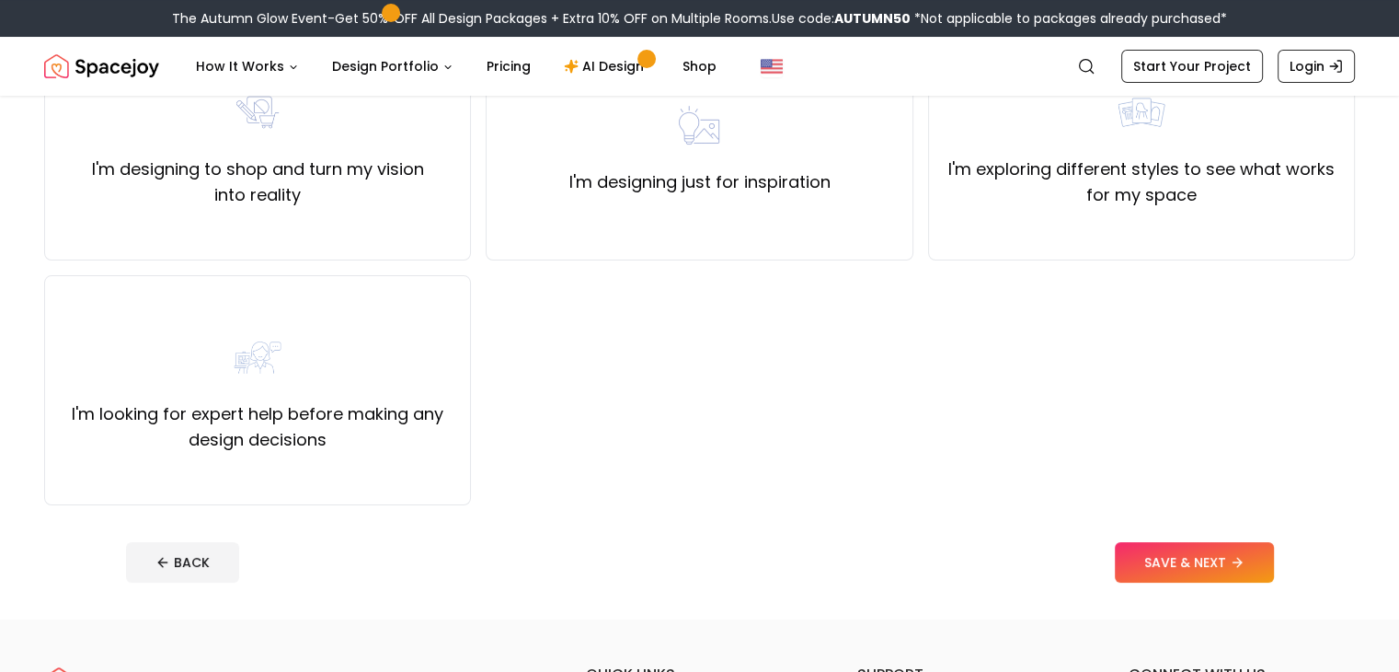
scroll to position [224, 0]
click at [1139, 121] on img at bounding box center [1141, 111] width 59 height 59
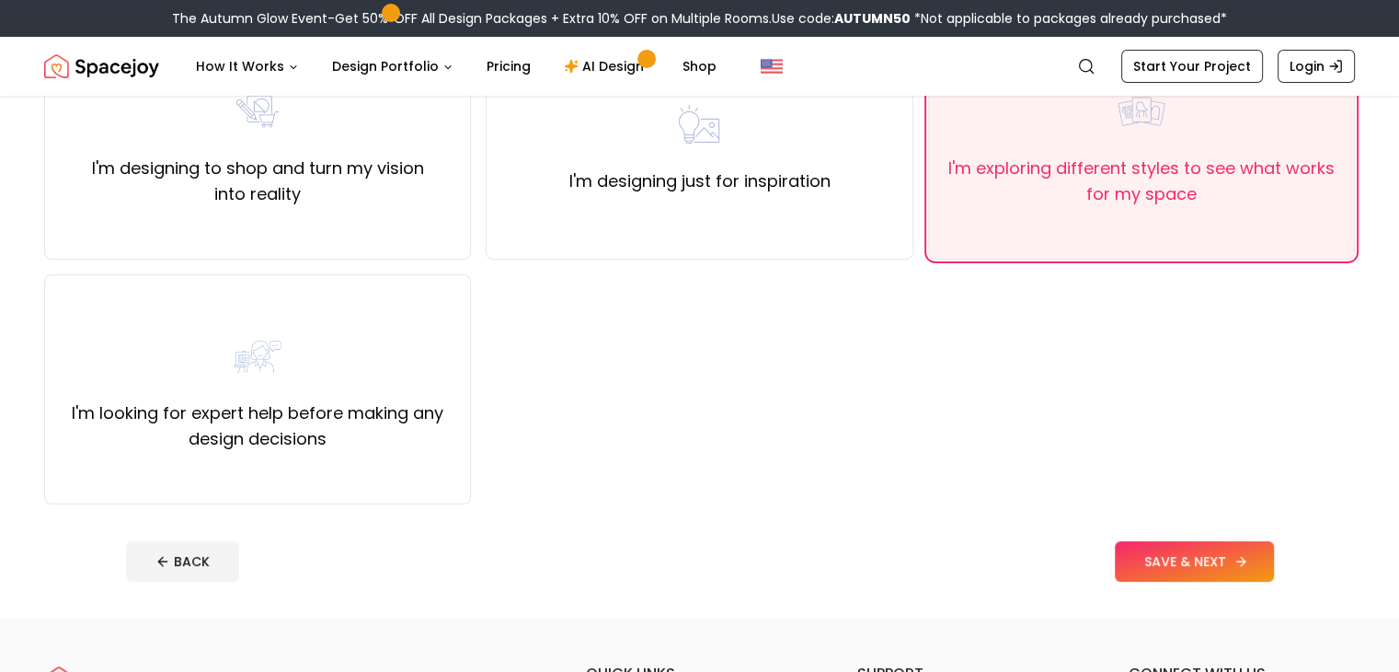
click at [1274, 563] on button "SAVE & NEXT" at bounding box center [1194, 561] width 159 height 40
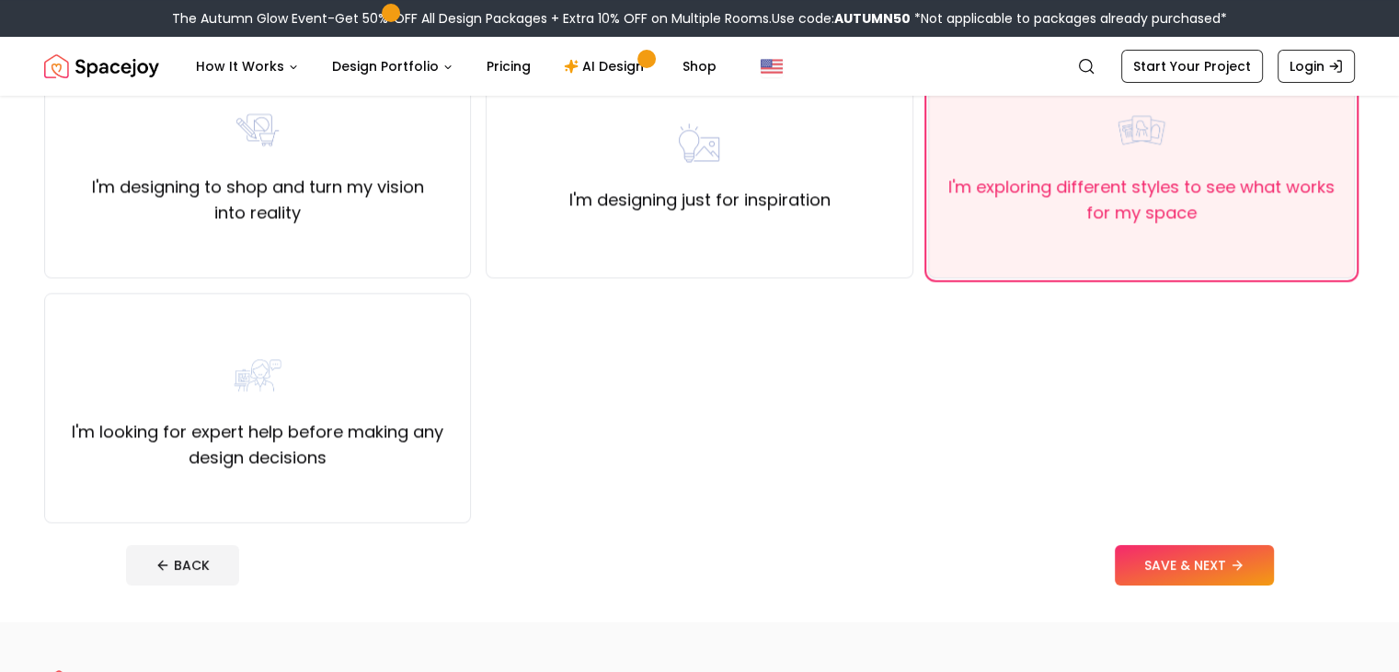
scroll to position [224, 0]
